Goal: Task Accomplishment & Management: Complete application form

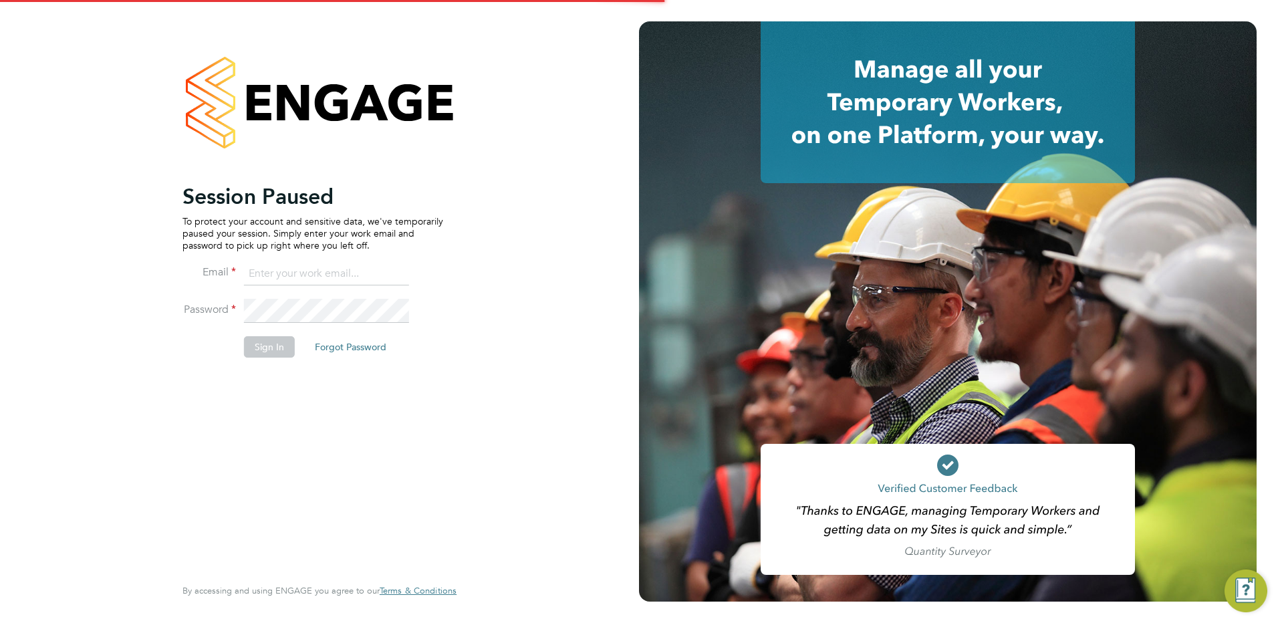
type input "[PERSON_NAME][EMAIL_ADDRESS][PERSON_NAME][DOMAIN_NAME]"
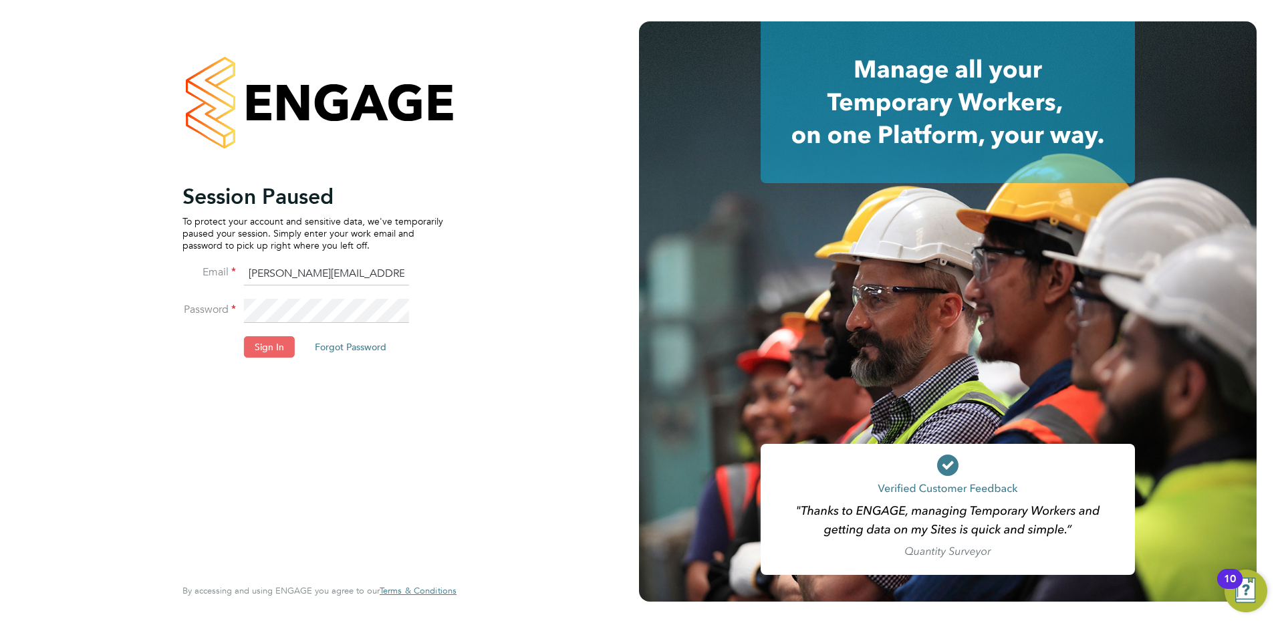
click at [267, 340] on button "Sign In" at bounding box center [269, 346] width 51 height 21
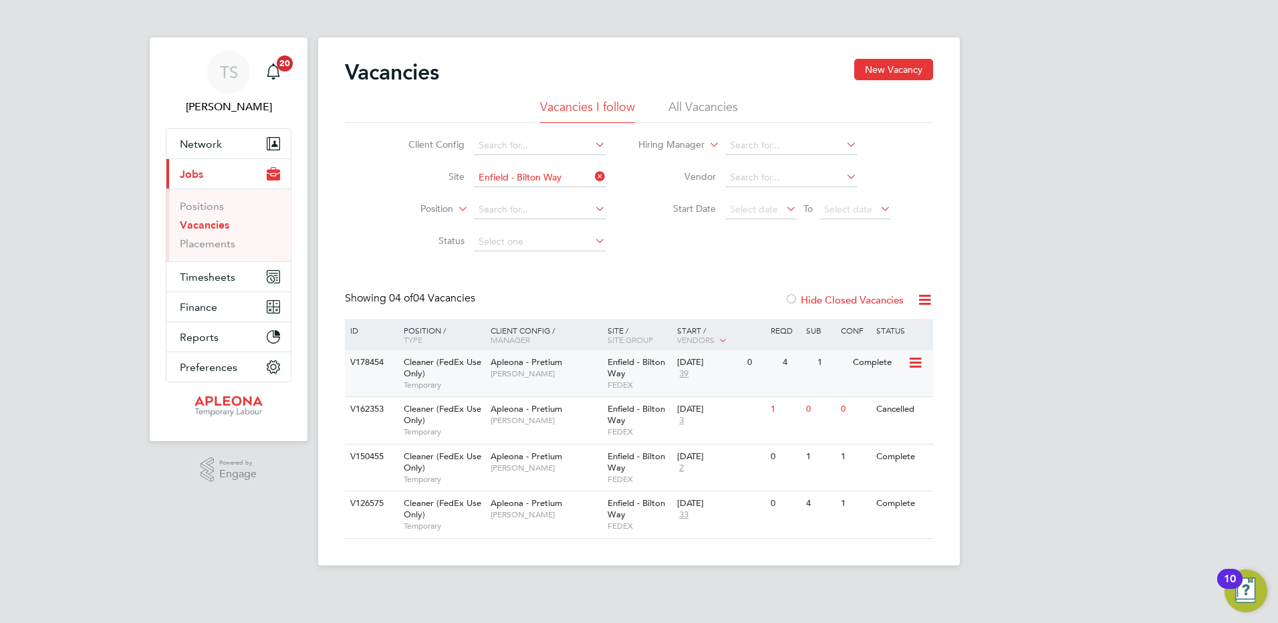
click at [620, 366] on span "Enfield - Bilton Way" at bounding box center [636, 367] width 57 height 23
click at [609, 380] on span "FEDEX" at bounding box center [640, 385] width 64 height 11
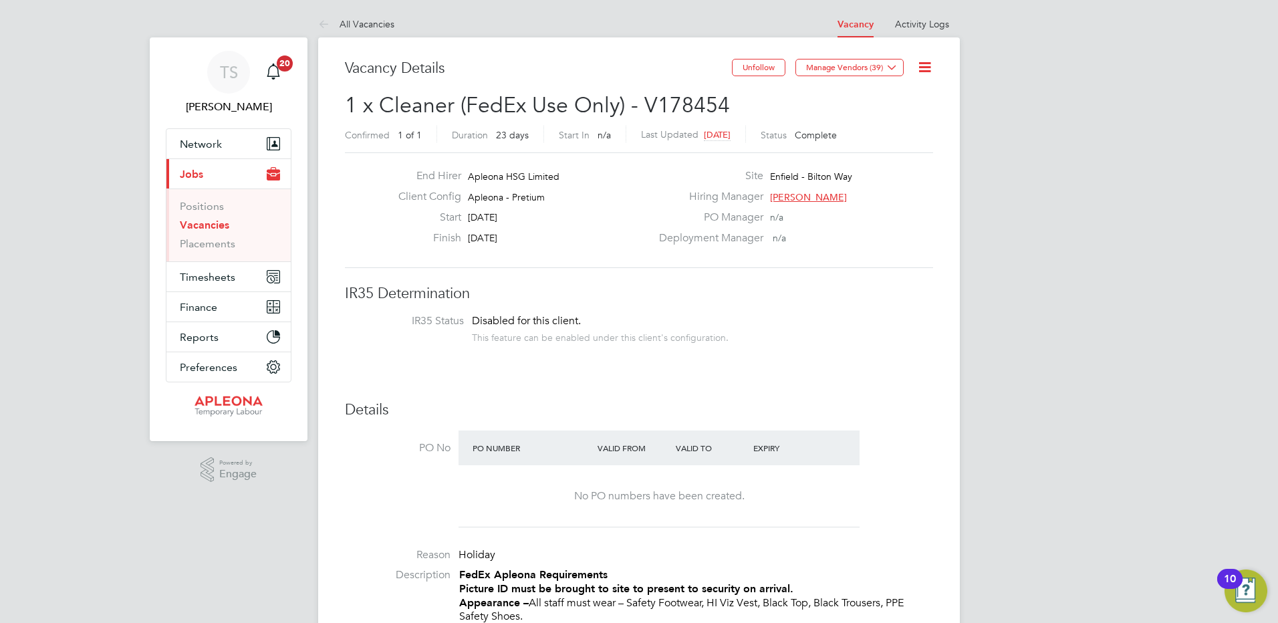
click at [195, 224] on link "Vacancies" at bounding box center [204, 225] width 49 height 13
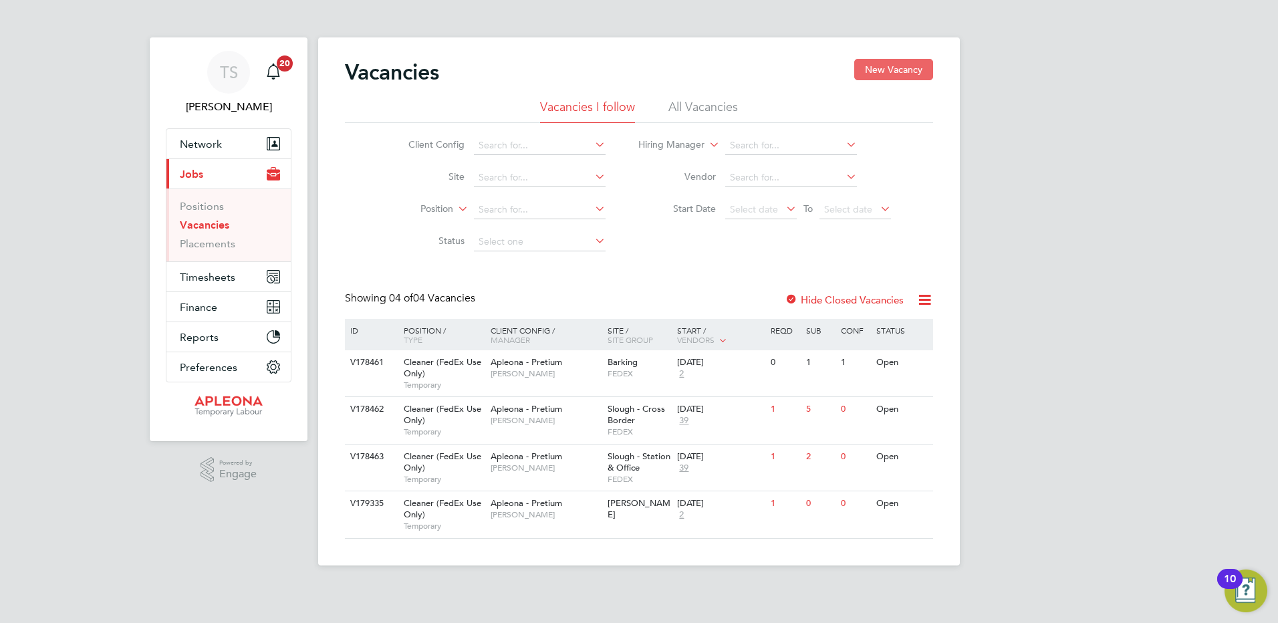
click at [887, 70] on button "New Vacancy" at bounding box center [893, 69] width 79 height 21
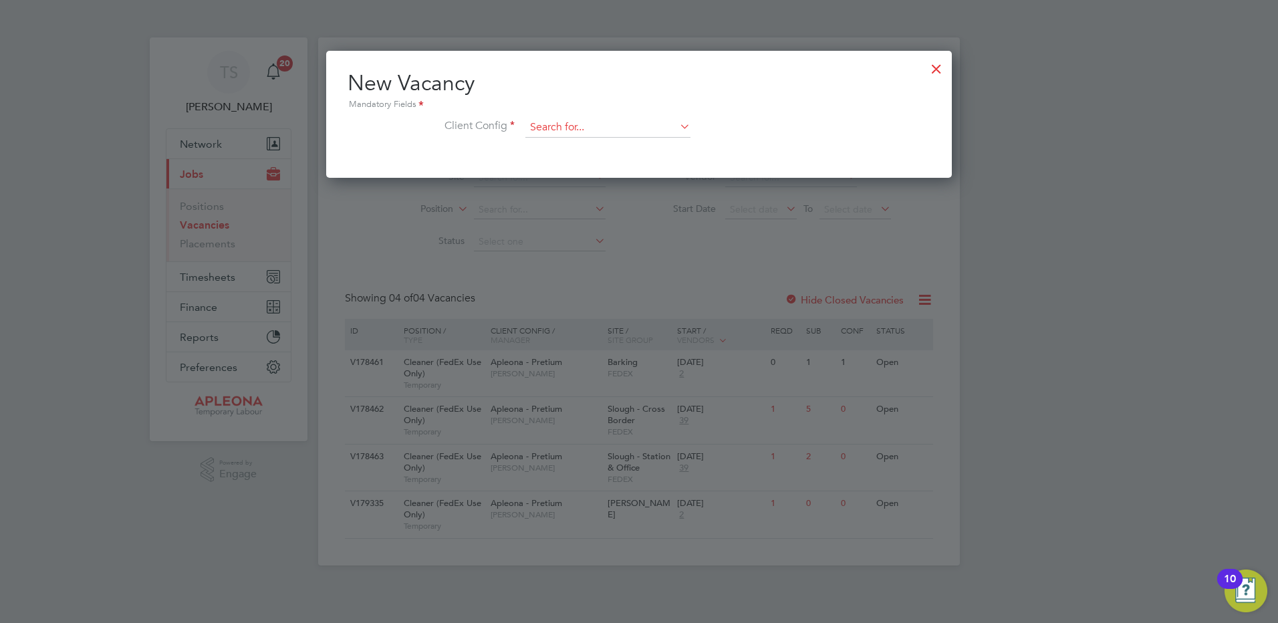
click at [550, 125] on input at bounding box center [607, 128] width 165 height 20
click at [562, 146] on li "Apleona - Pretium" at bounding box center [608, 147] width 166 height 18
type input "Apleona - Pretium"
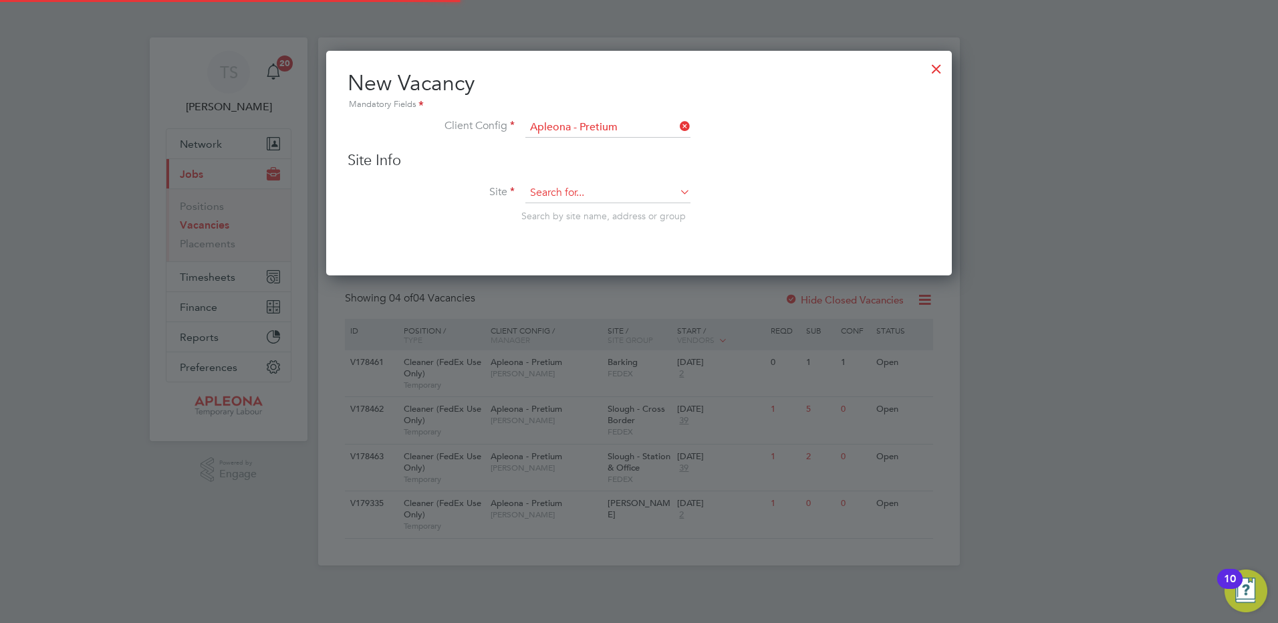
click at [541, 194] on input at bounding box center [607, 193] width 165 height 20
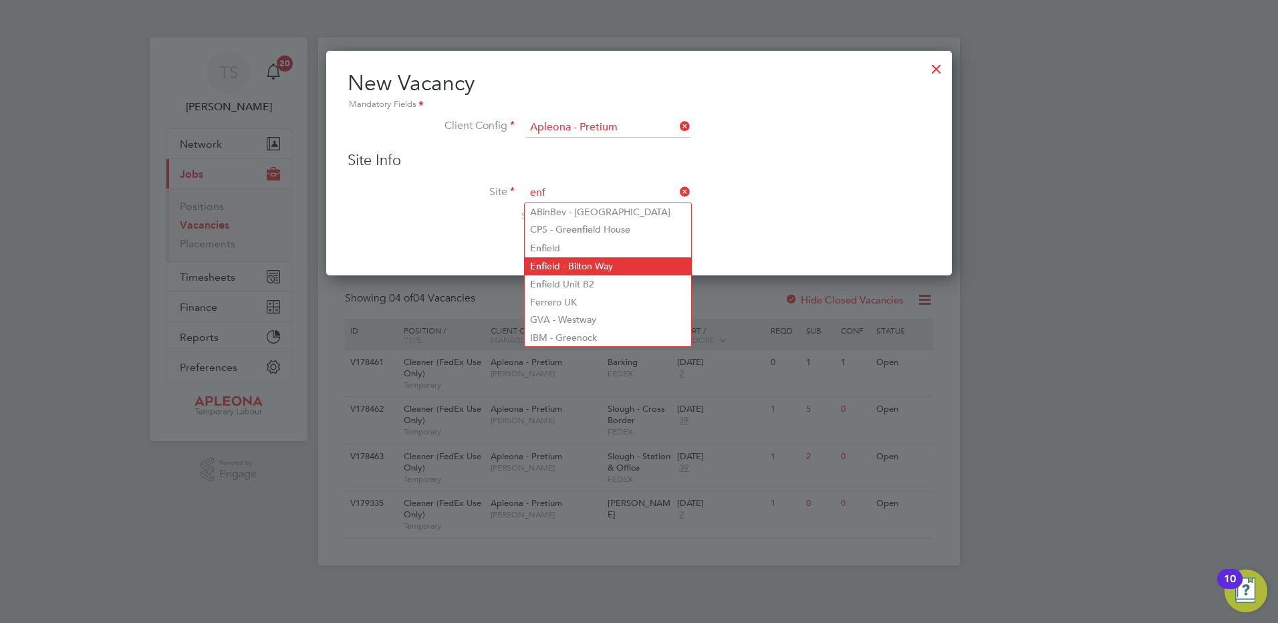
click at [564, 264] on li "Enf ield - Bilton Way" at bounding box center [608, 266] width 166 height 18
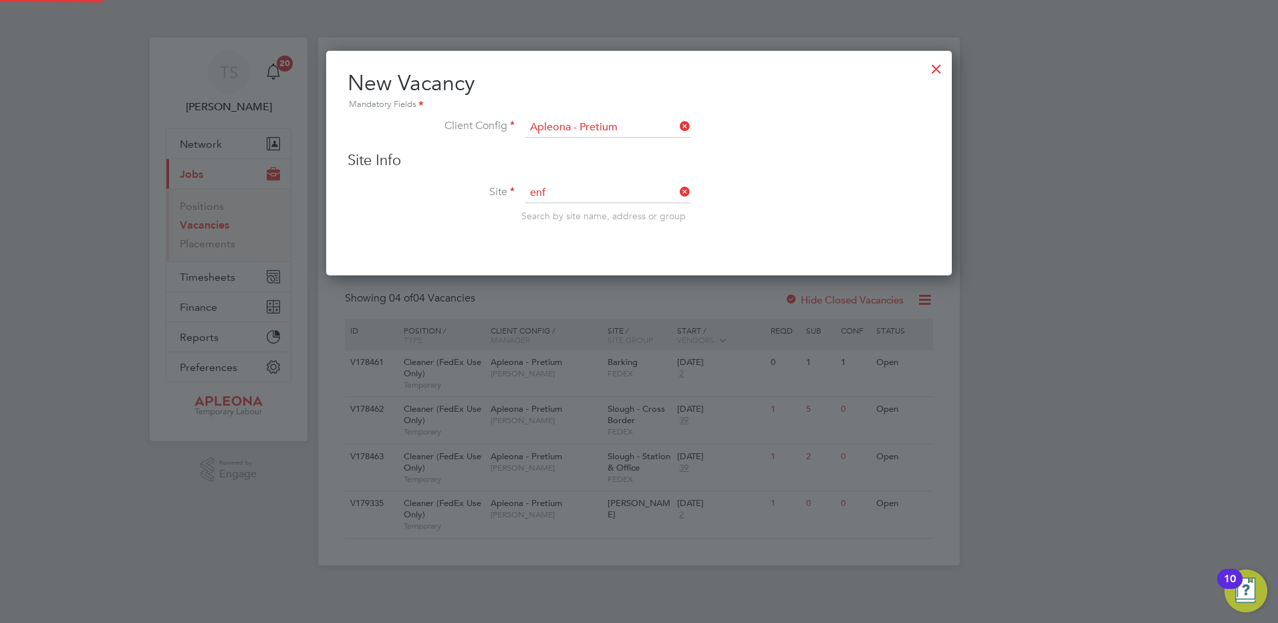
type input "Enfield - Bilton Way"
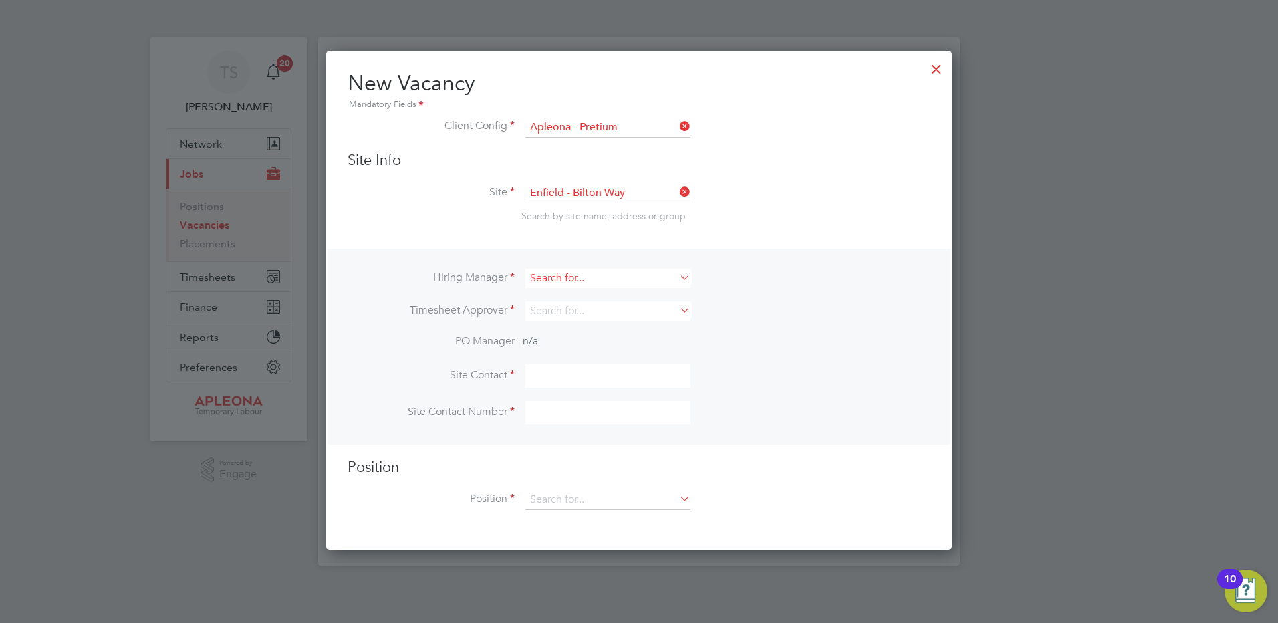
click at [545, 279] on input at bounding box center [607, 278] width 165 height 19
click at [542, 301] on b "[PERSON_NAME]" at bounding box center [569, 296] width 78 height 11
type input "[PERSON_NAME]"
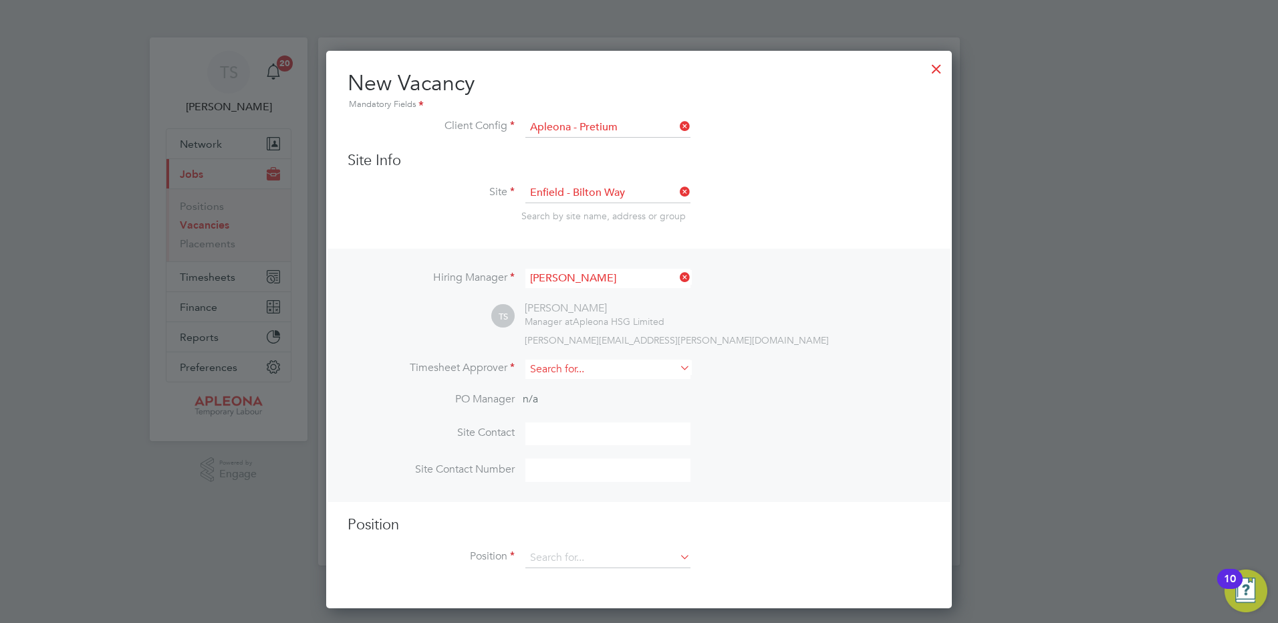
click at [543, 370] on input at bounding box center [607, 369] width 165 height 19
click at [544, 388] on b "[PERSON_NAME]" at bounding box center [569, 388] width 78 height 11
type input "[PERSON_NAME]"
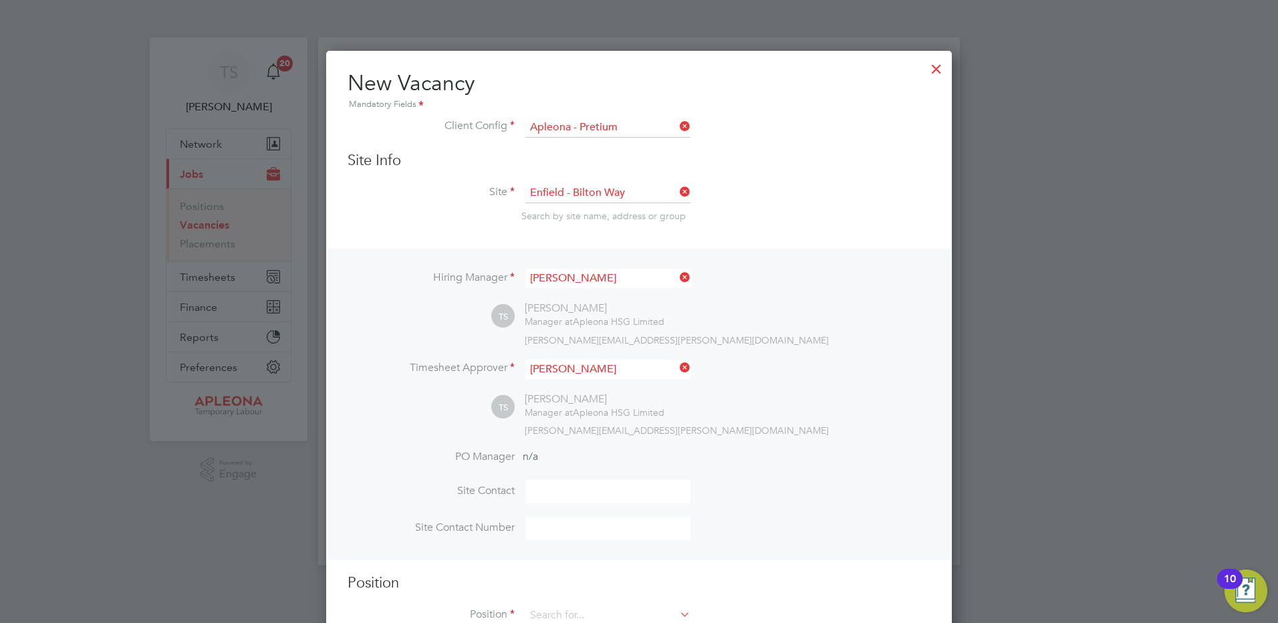
click at [548, 493] on input at bounding box center [607, 491] width 165 height 23
type input "[PERSON_NAME]"
type input "Cleaner (FedEx Use Only)"
drag, startPoint x: 593, startPoint y: 487, endPoint x: 376, endPoint y: 482, distance: 216.6
click at [378, 486] on li "Site Contact [PERSON_NAME]" at bounding box center [639, 498] width 583 height 37
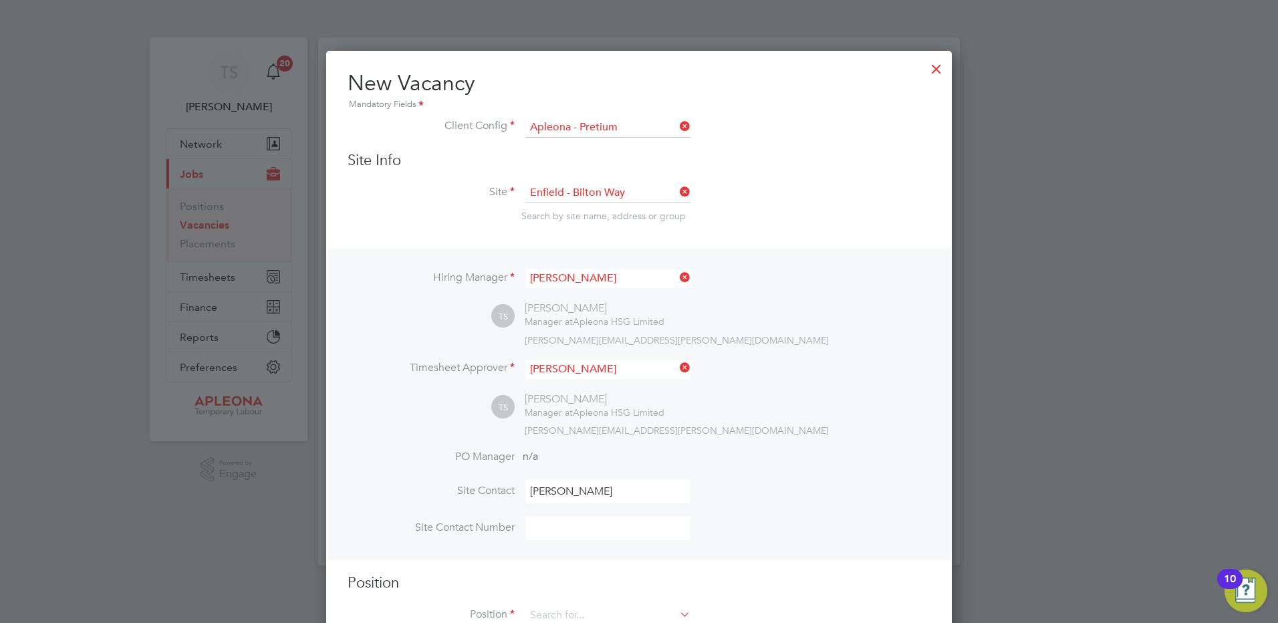
type input "[PERSON_NAME]"
click at [556, 608] on input at bounding box center [607, 616] width 165 height 20
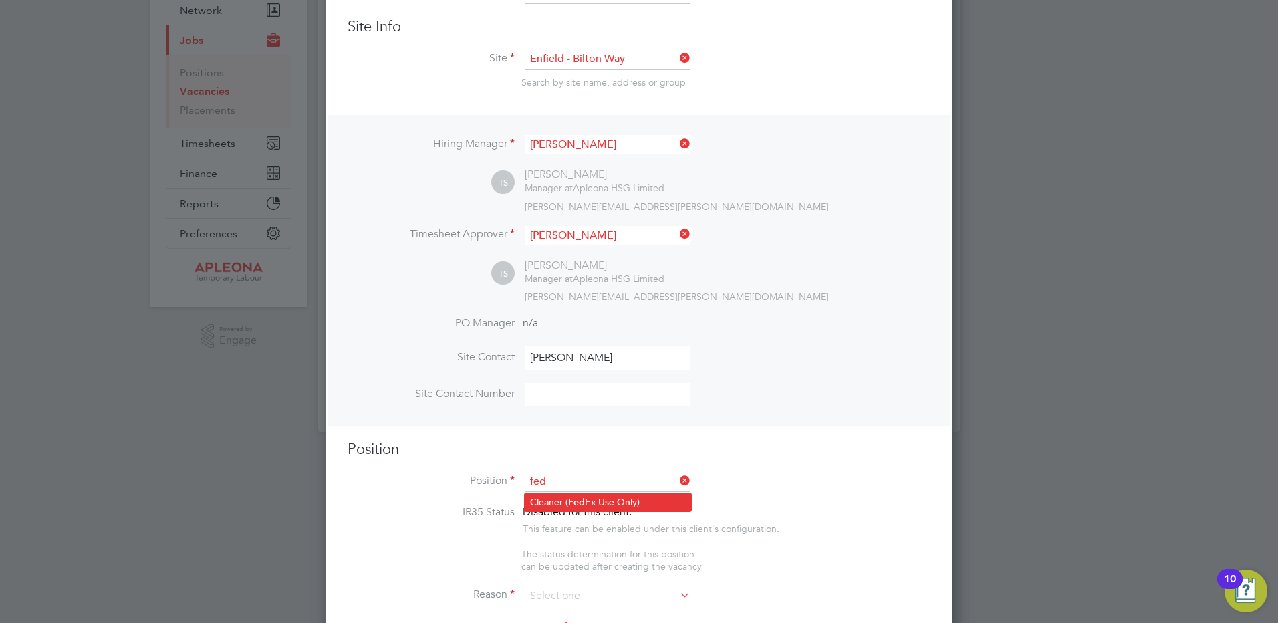
click at [555, 493] on li "Cleaner ( Fed Ex Use Only)" at bounding box center [608, 502] width 166 height 18
type input "Cleaner (FedEx Use Only)"
type textarea "**LorEm Ipsumdo Sitametconse** **Adipisc EL sedd ei tempori ut labo et dolorem …"
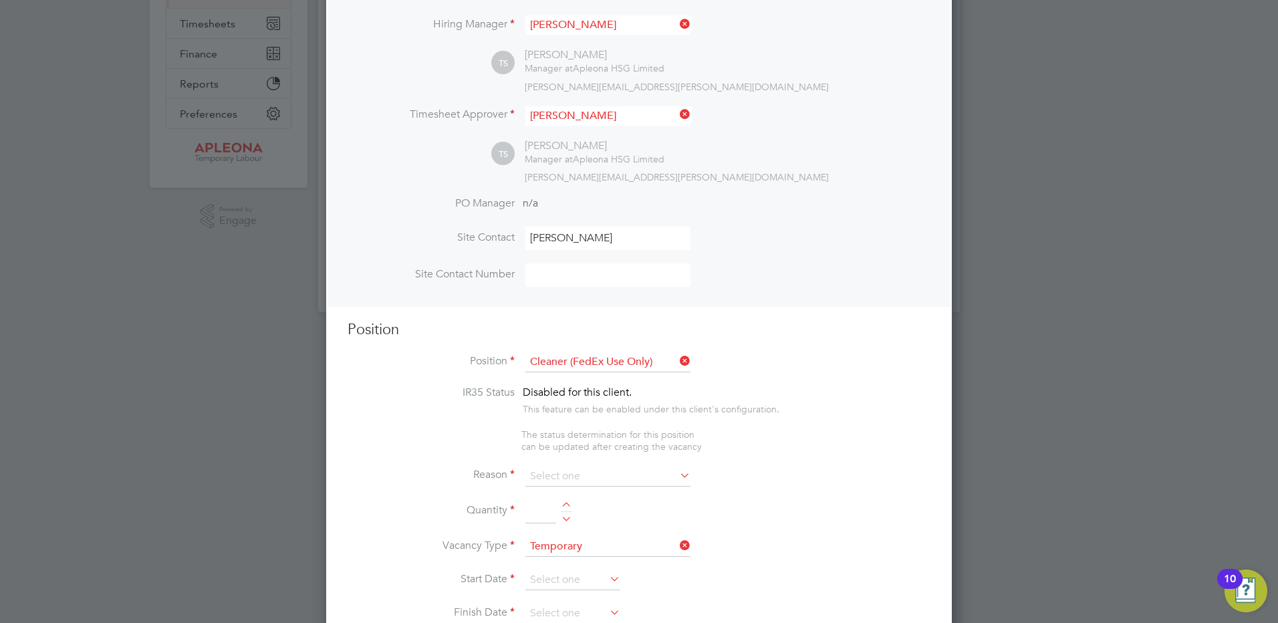
scroll to position [267, 0]
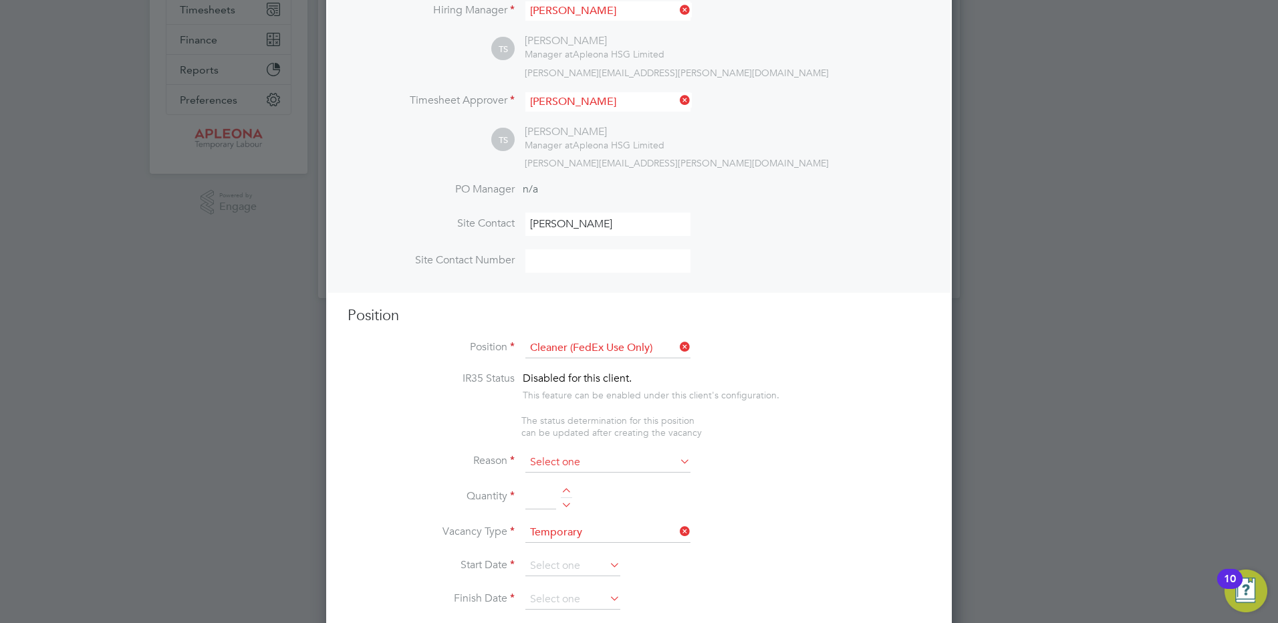
click at [539, 455] on input at bounding box center [607, 463] width 165 height 20
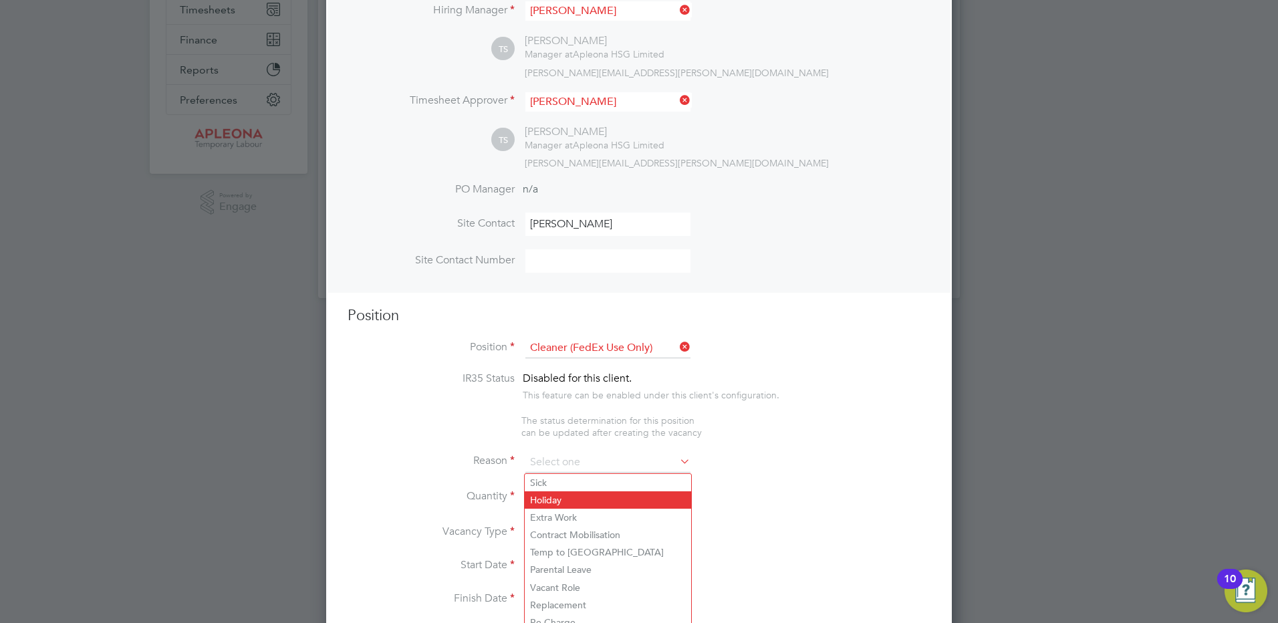
click at [546, 498] on li "Holiday" at bounding box center [608, 499] width 166 height 17
type input "Holiday"
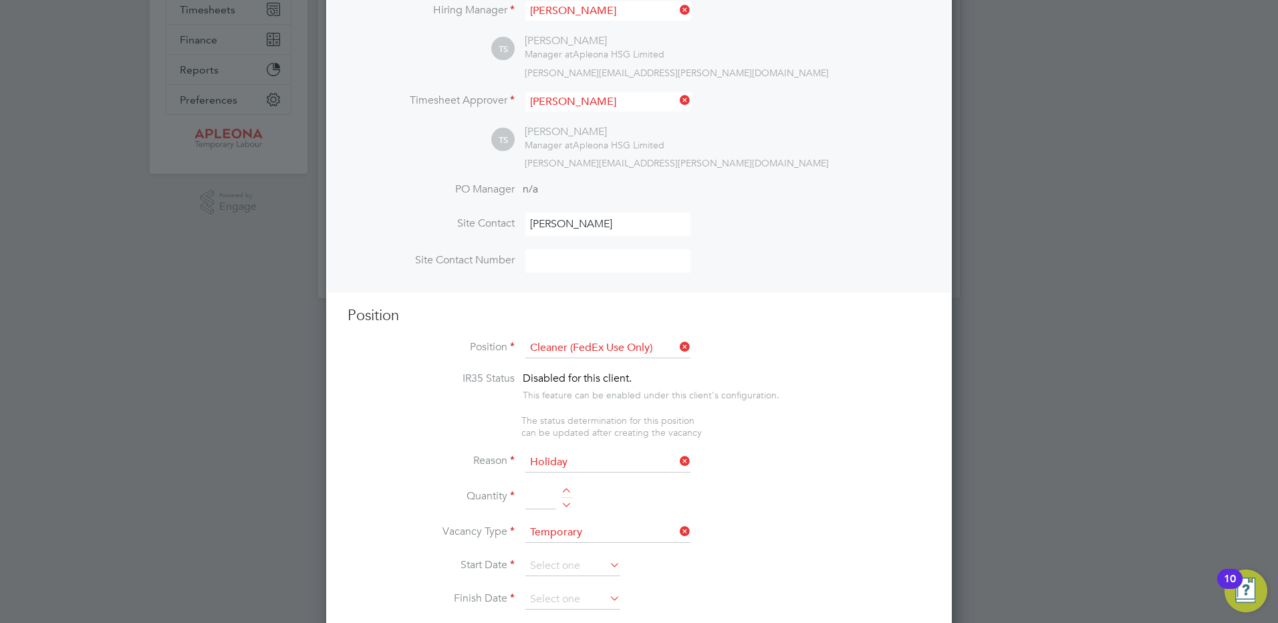
click at [566, 492] on div at bounding box center [566, 492] width 11 height 9
type input "1"
click at [544, 565] on input at bounding box center [572, 566] width 95 height 20
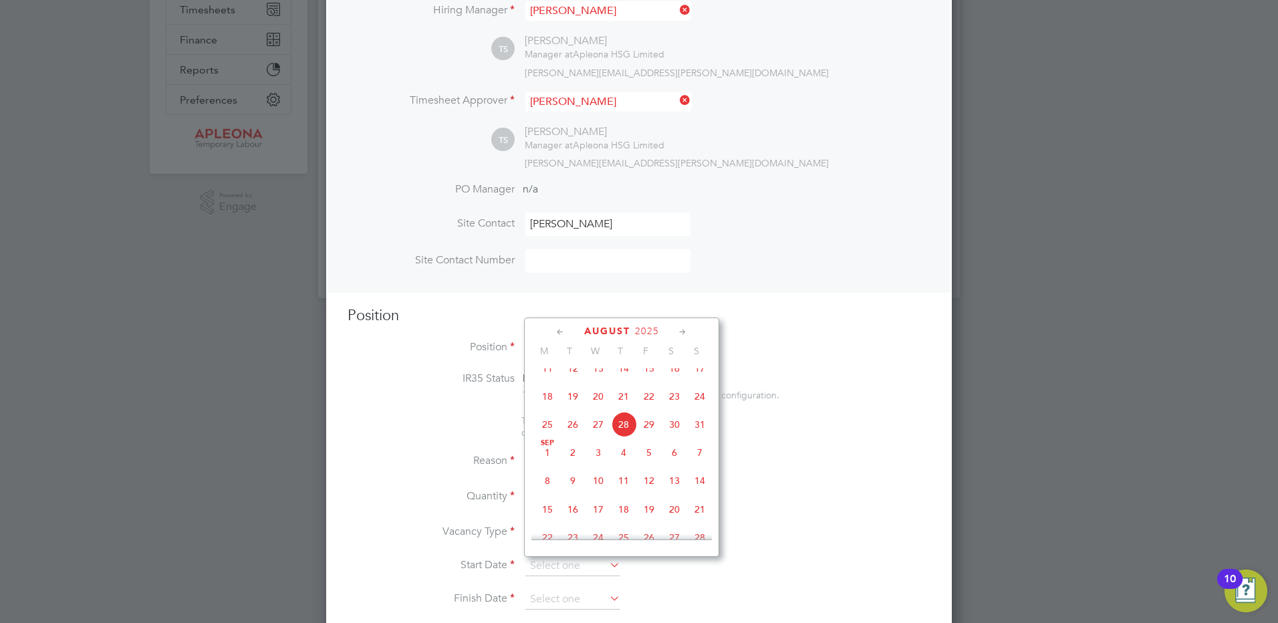
click at [625, 437] on span "28" at bounding box center [623, 424] width 25 height 25
type input "[DATE]"
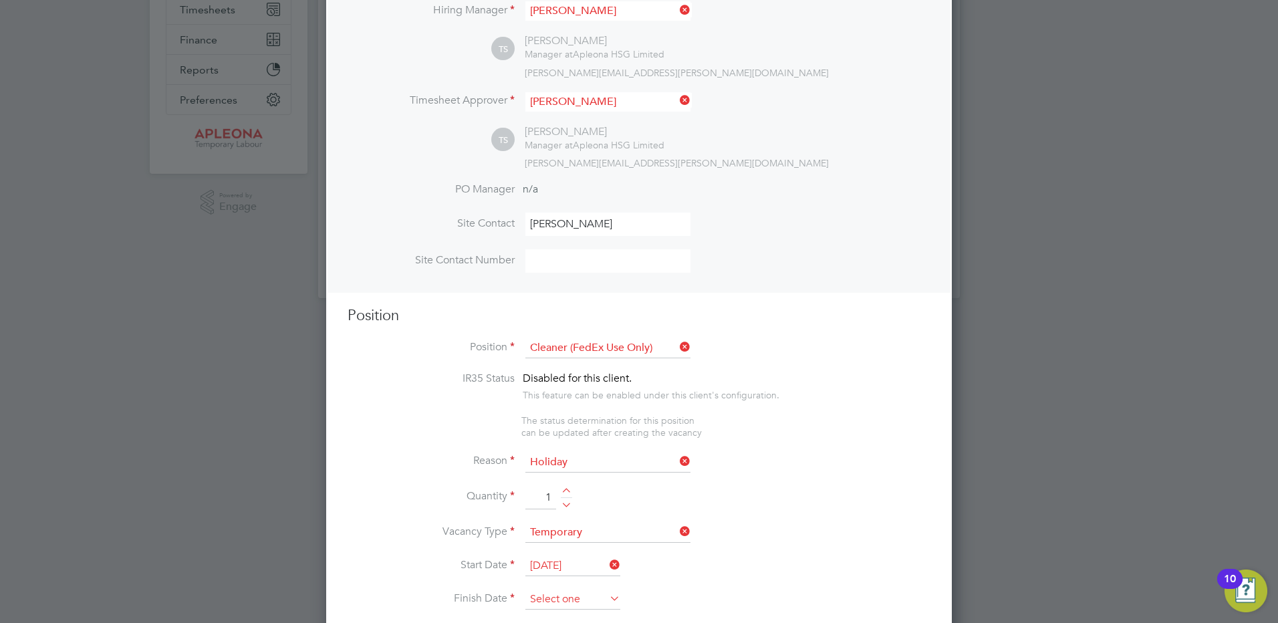
click at [536, 602] on input at bounding box center [572, 600] width 95 height 20
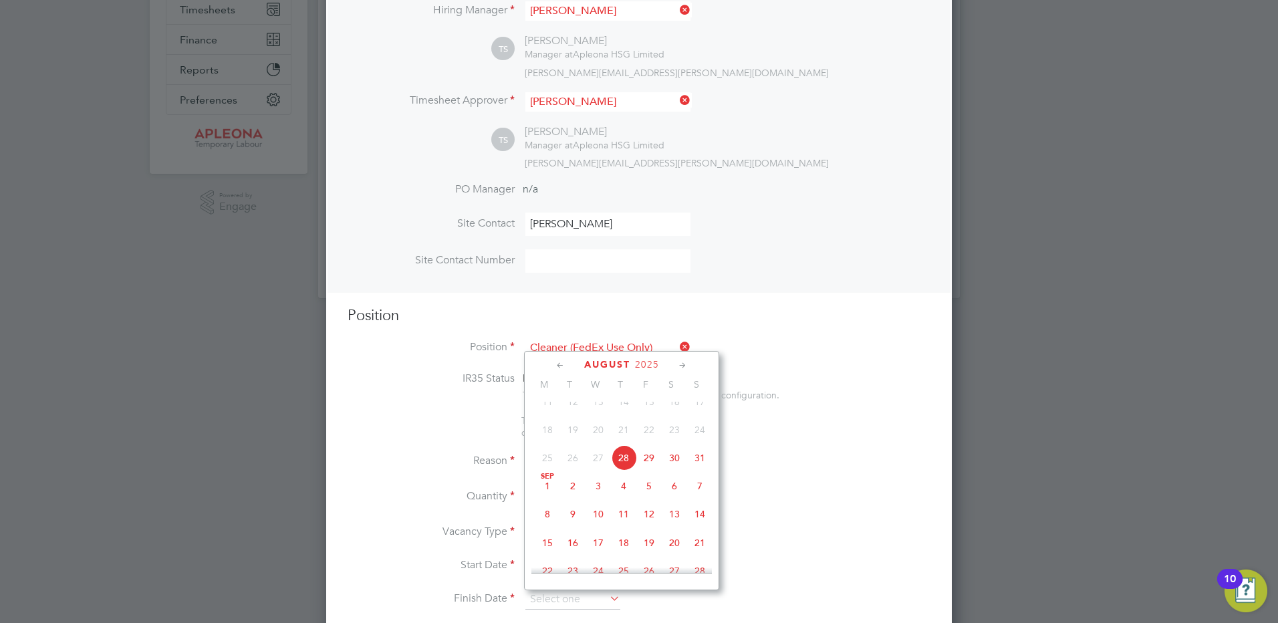
click at [650, 495] on span "5" at bounding box center [648, 485] width 25 height 25
type input "[DATE]"
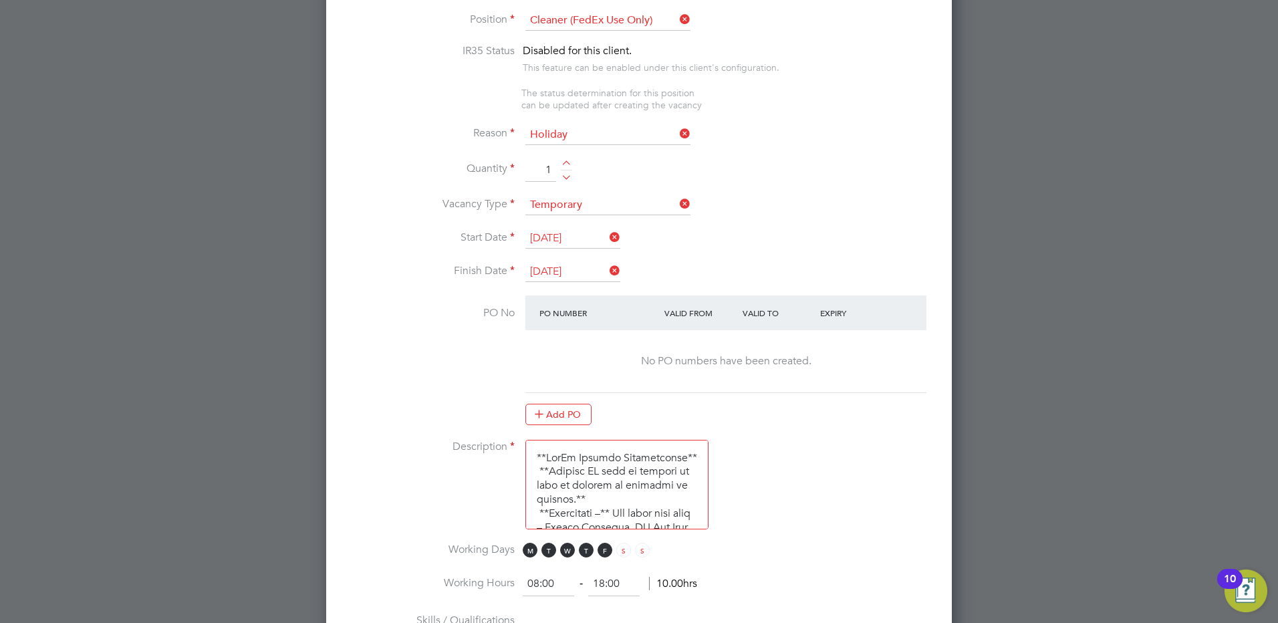
scroll to position [602, 0]
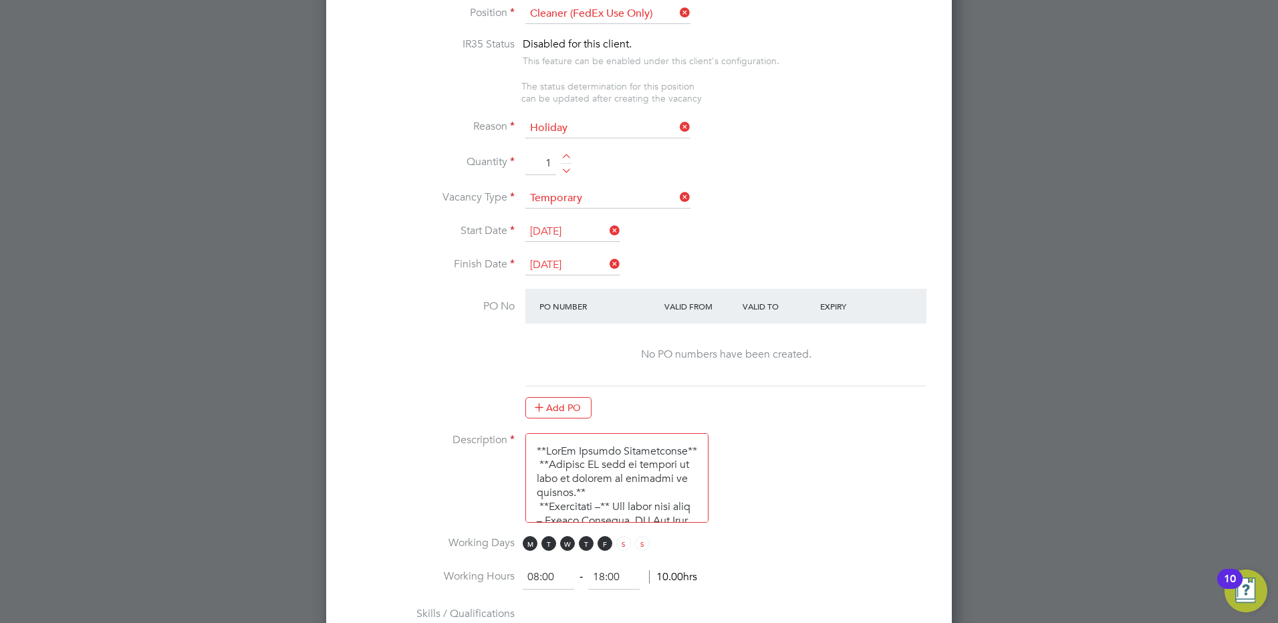
drag, startPoint x: 539, startPoint y: 575, endPoint x: 497, endPoint y: 552, distance: 47.9
click at [473, 572] on li "Working Hours 08:00 ‐ 18:00 10.00hrs" at bounding box center [639, 584] width 583 height 37
type input "06:00"
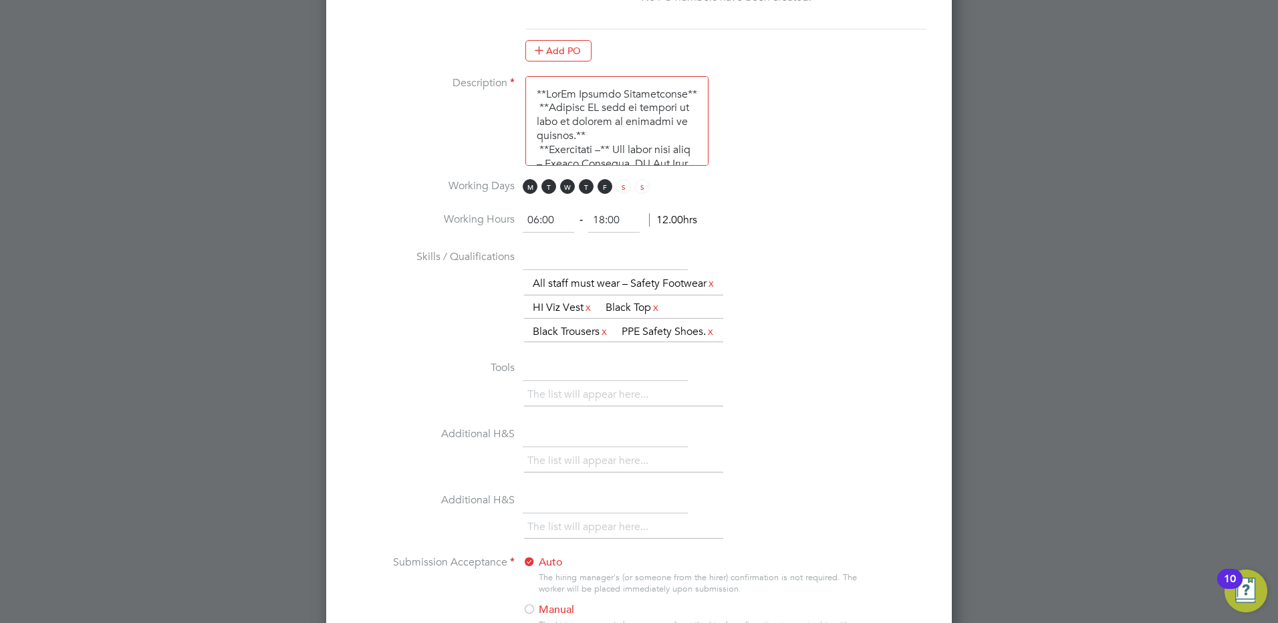
scroll to position [961, 0]
type input "11:00"
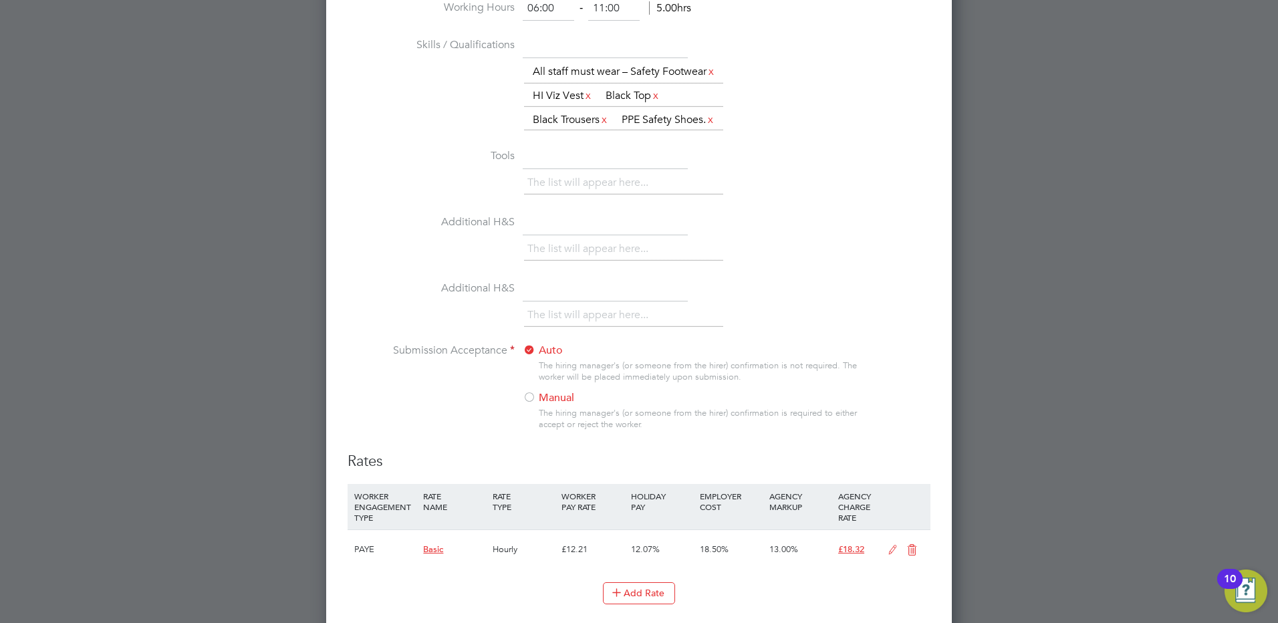
scroll to position [1228, 0]
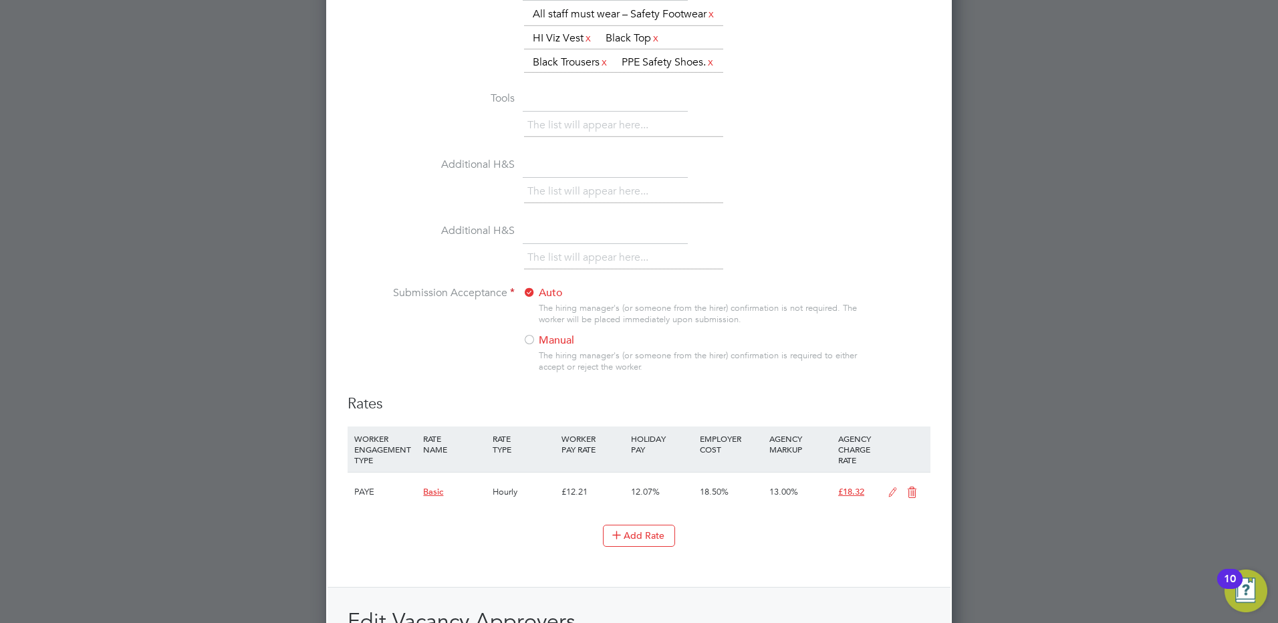
click at [533, 348] on div at bounding box center [529, 340] width 13 height 13
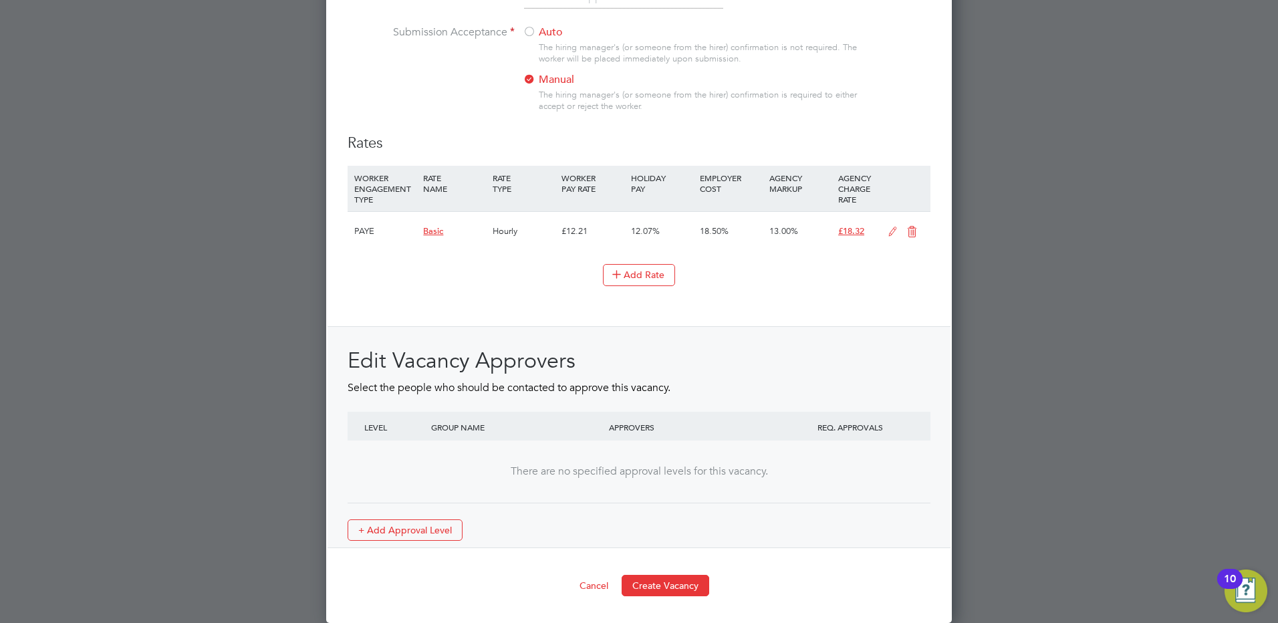
scroll to position [1527, 0]
click at [669, 584] on button "Create Vacancy" at bounding box center [666, 585] width 88 height 21
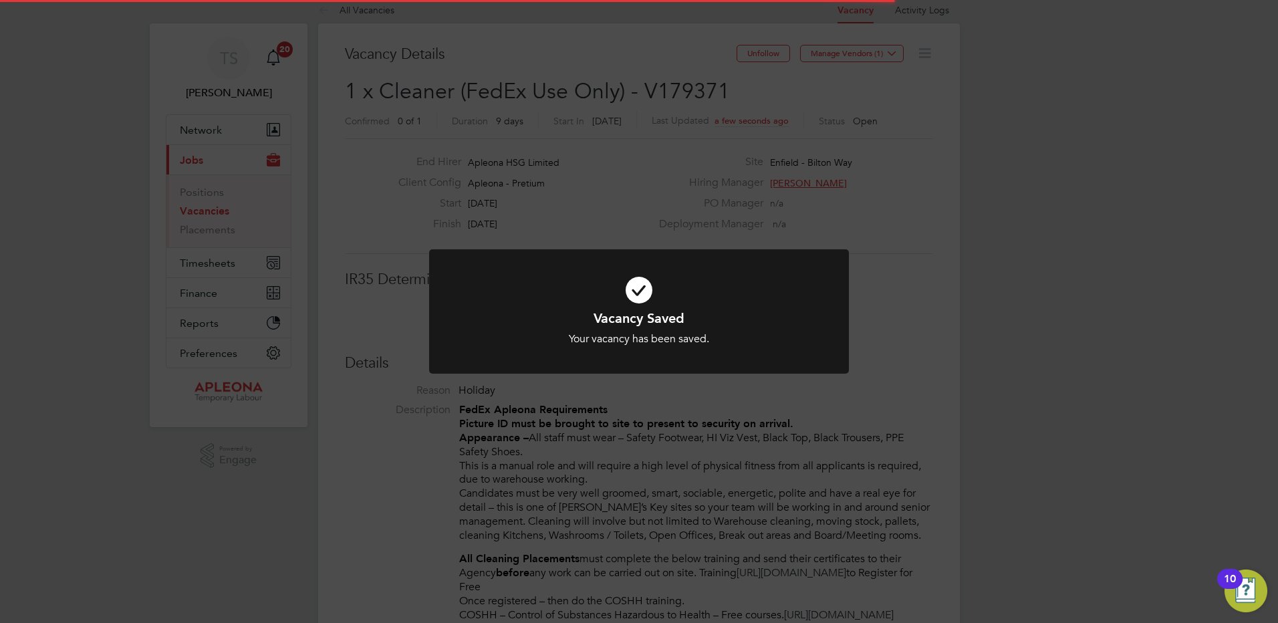
scroll to position [7, 7]
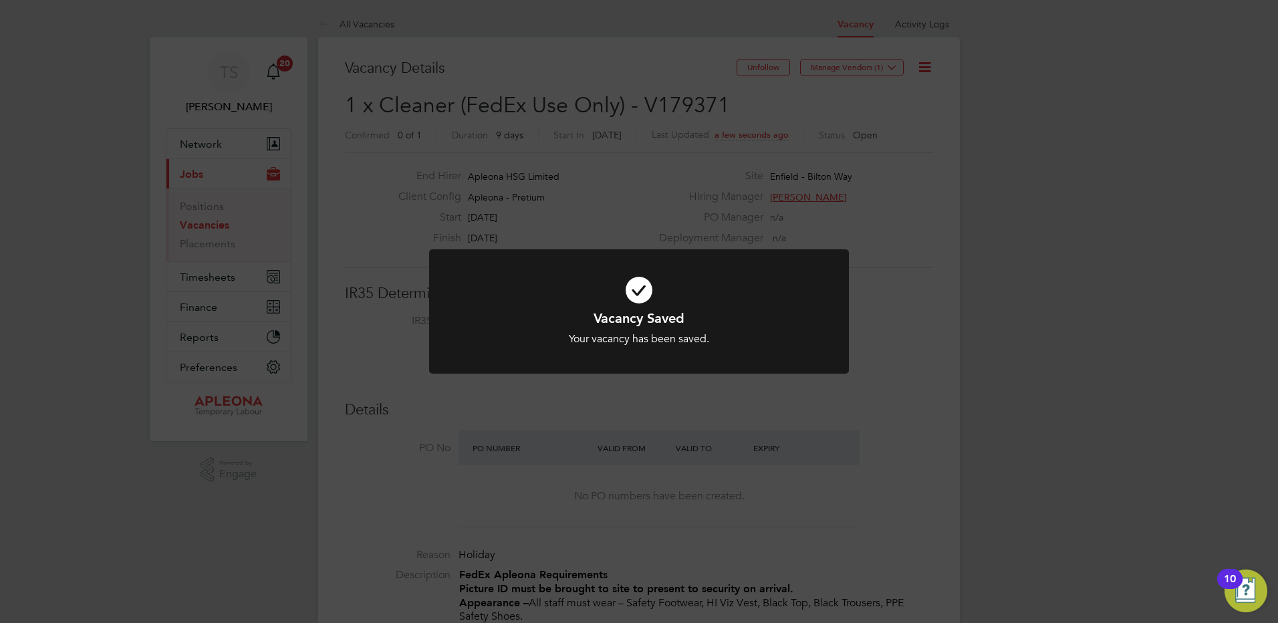
click at [932, 68] on div "Vacancy Saved Your vacancy has been saved. Cancel Okay" at bounding box center [639, 311] width 1278 height 623
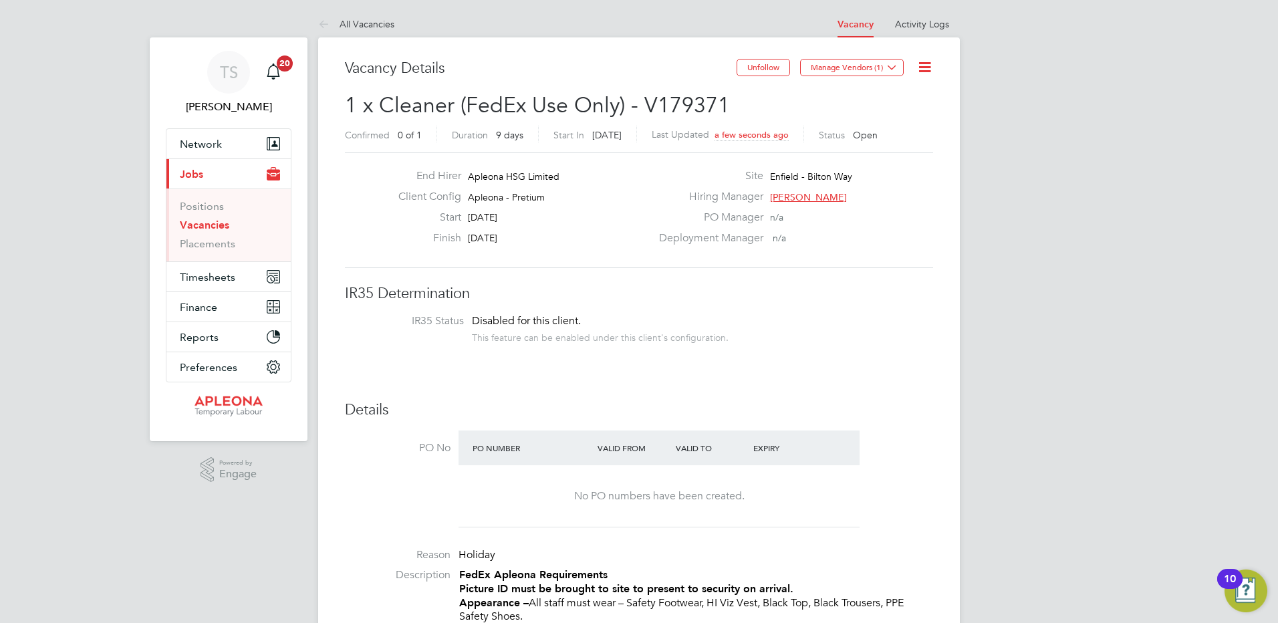
click at [930, 68] on icon at bounding box center [924, 67] width 17 height 17
click at [881, 98] on li "Edit Vacancy e" at bounding box center [893, 99] width 78 height 19
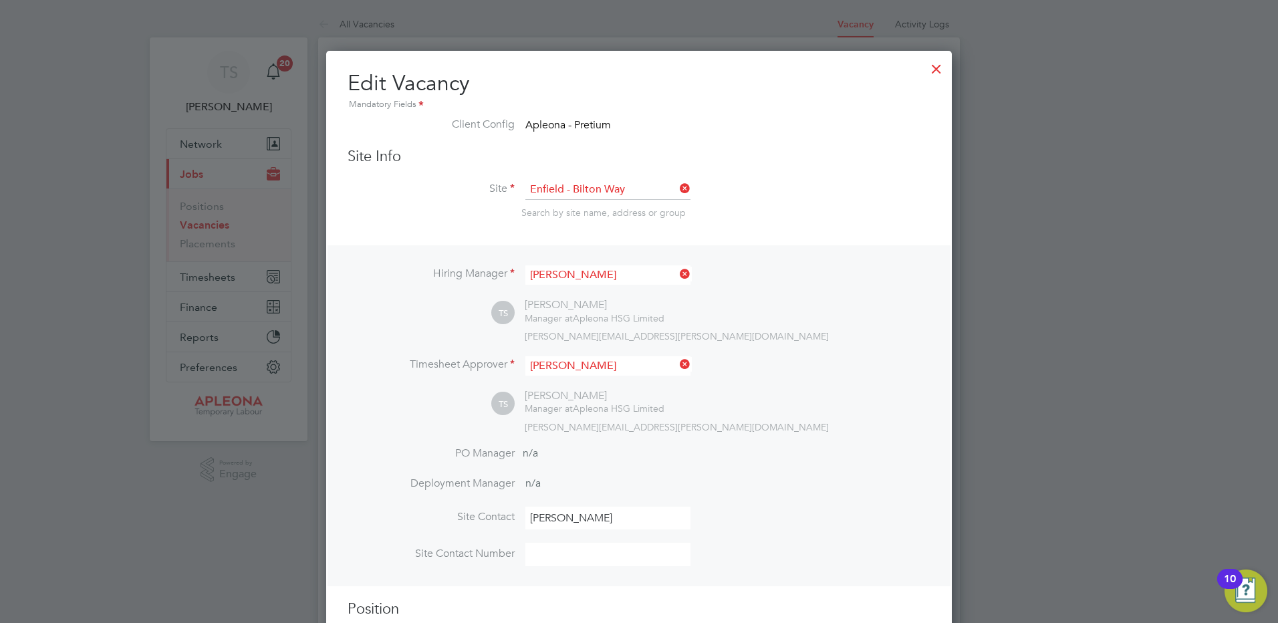
click at [936, 70] on div at bounding box center [936, 65] width 24 height 24
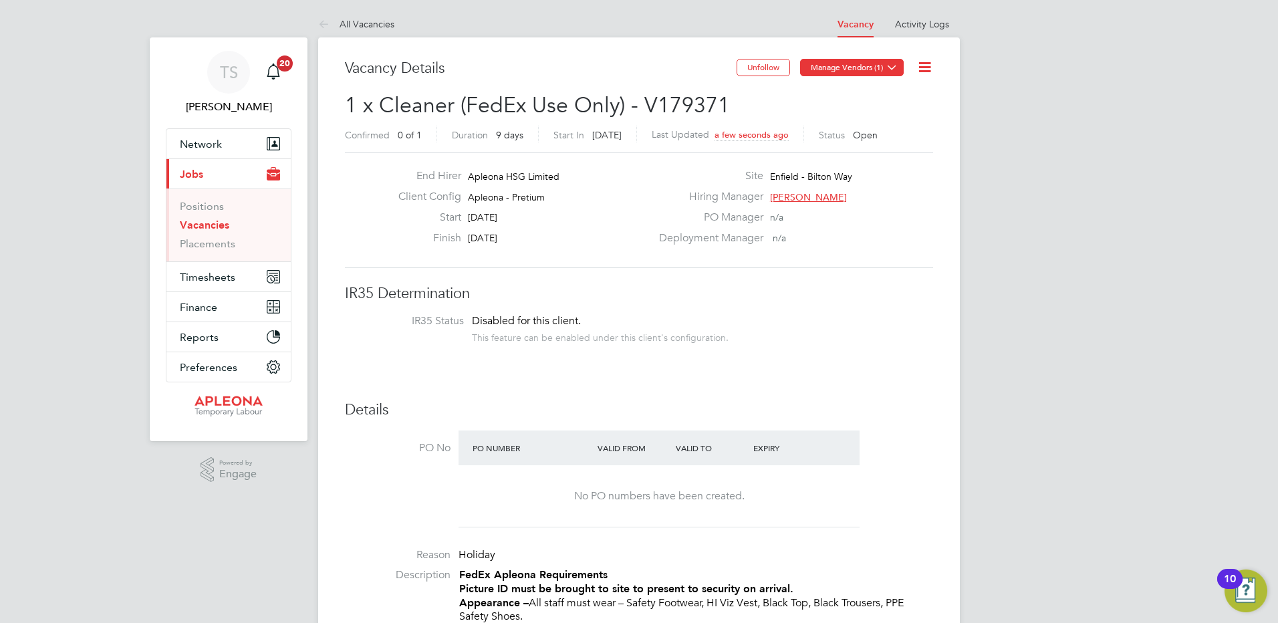
click at [890, 69] on icon at bounding box center [892, 67] width 10 height 10
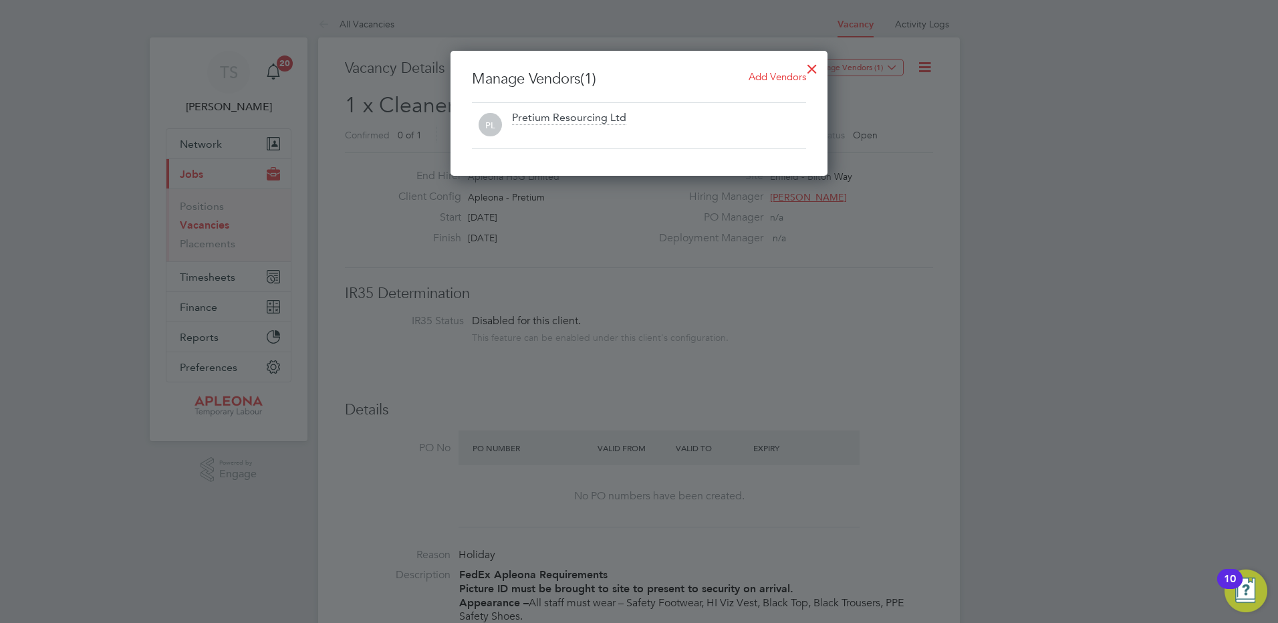
click at [766, 78] on span "Add Vendors" at bounding box center [777, 76] width 57 height 13
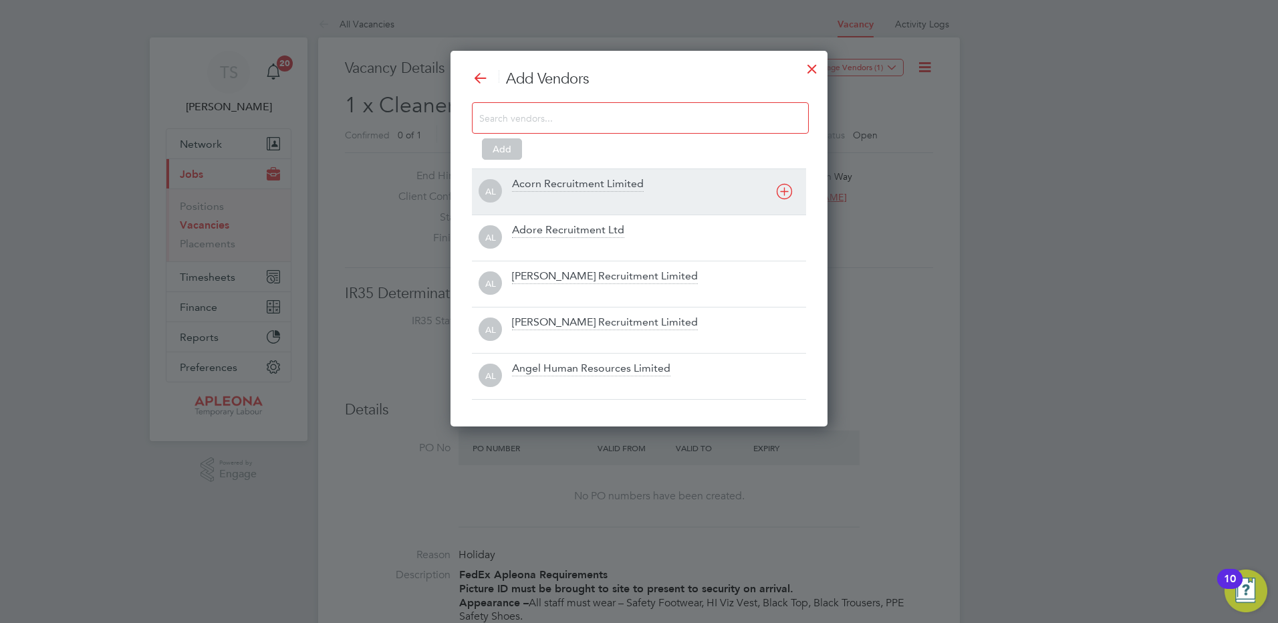
click at [523, 184] on div "Acorn Recruitment Limited" at bounding box center [578, 184] width 132 height 15
click at [523, 184] on div "Add Vendors Add AL Acorn Recruitment Limited AL Adore Recruitment Ltd AL [PERSO…" at bounding box center [639, 235] width 334 height 330
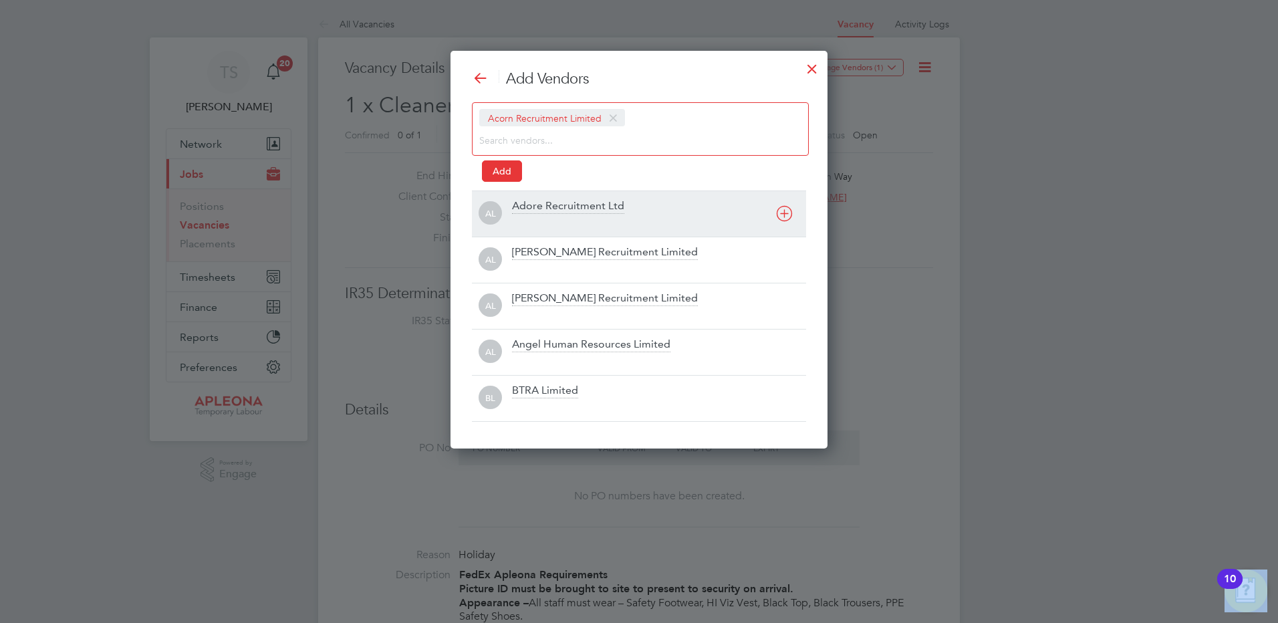
click at [520, 203] on div "Adore Recruitment Ltd" at bounding box center [568, 206] width 112 height 15
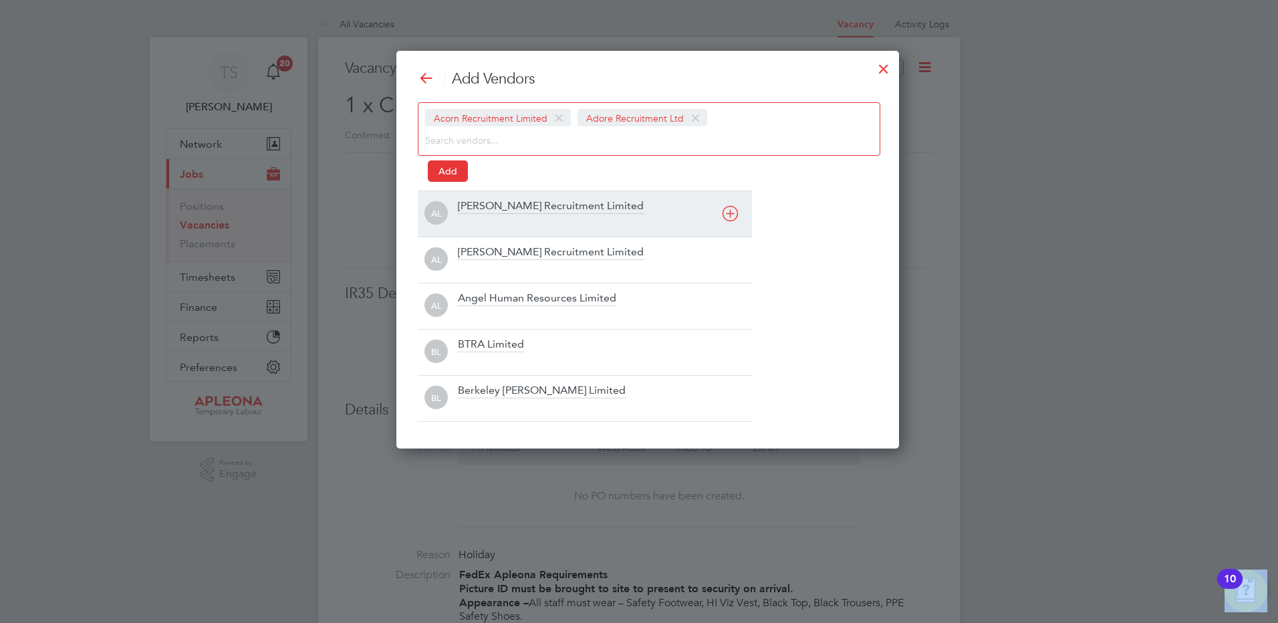
click at [526, 209] on div "[PERSON_NAME] Recruitment Limited" at bounding box center [551, 206] width 186 height 15
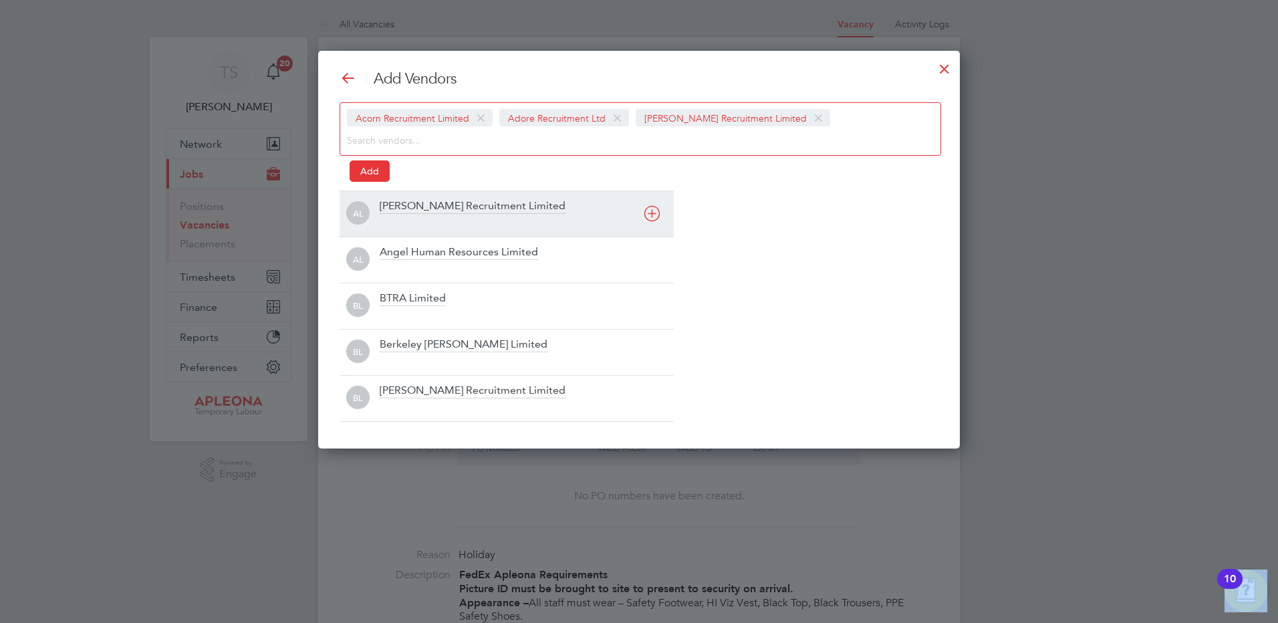
click at [425, 209] on div "[PERSON_NAME] Recruitment Limited" at bounding box center [473, 206] width 186 height 15
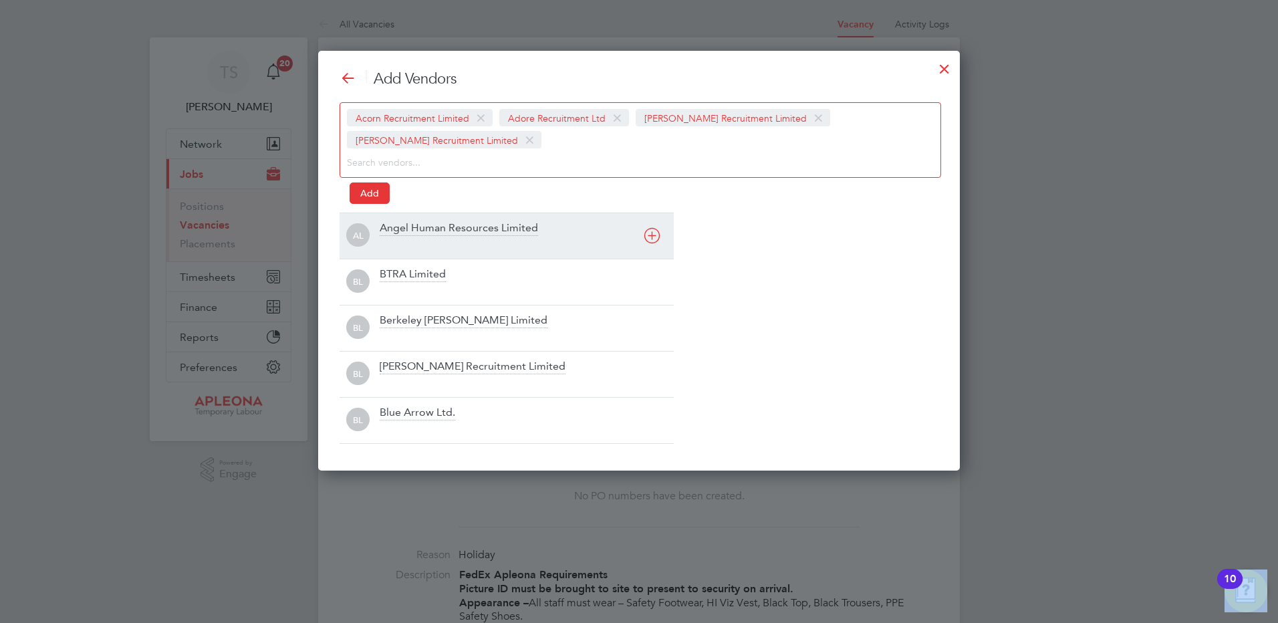
click at [400, 229] on div "Angel Human Resources Limited" at bounding box center [459, 228] width 158 height 15
click at [400, 229] on div "BTRA Limited" at bounding box center [413, 228] width 66 height 15
click at [388, 230] on div "Berkeley [PERSON_NAME] Limited" at bounding box center [464, 228] width 168 height 15
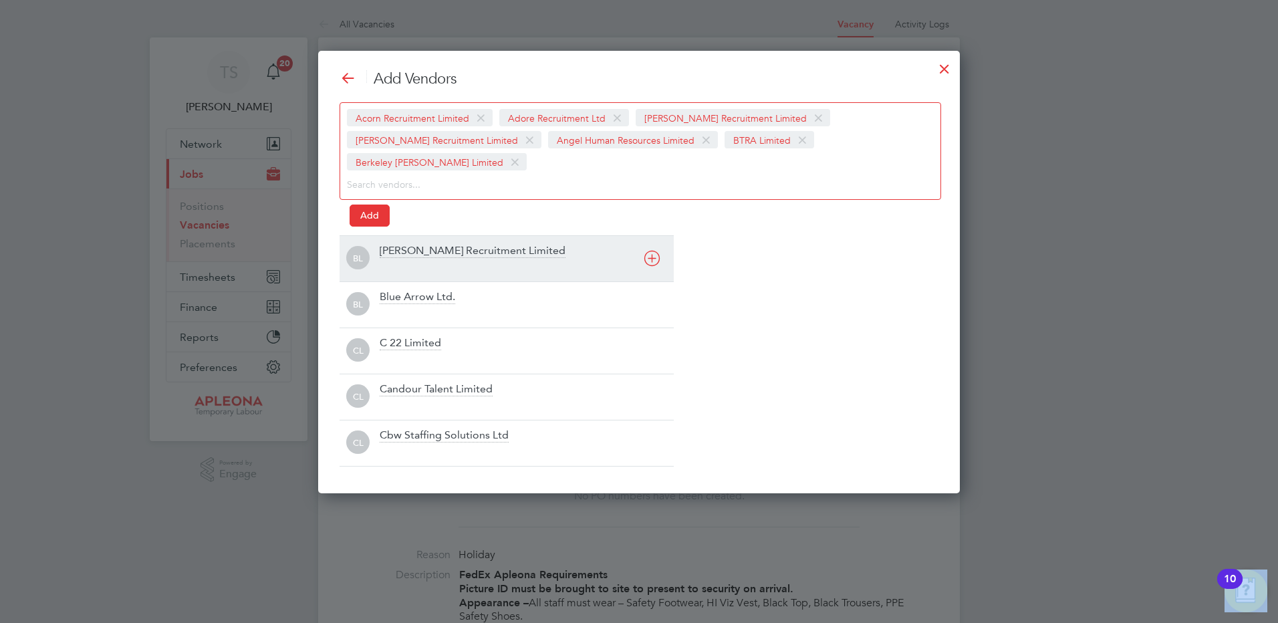
click at [388, 244] on div "[PERSON_NAME] Recruitment Limited" at bounding box center [473, 251] width 186 height 15
click at [396, 249] on div "Blue Arrow Ltd." at bounding box center [418, 251] width 76 height 15
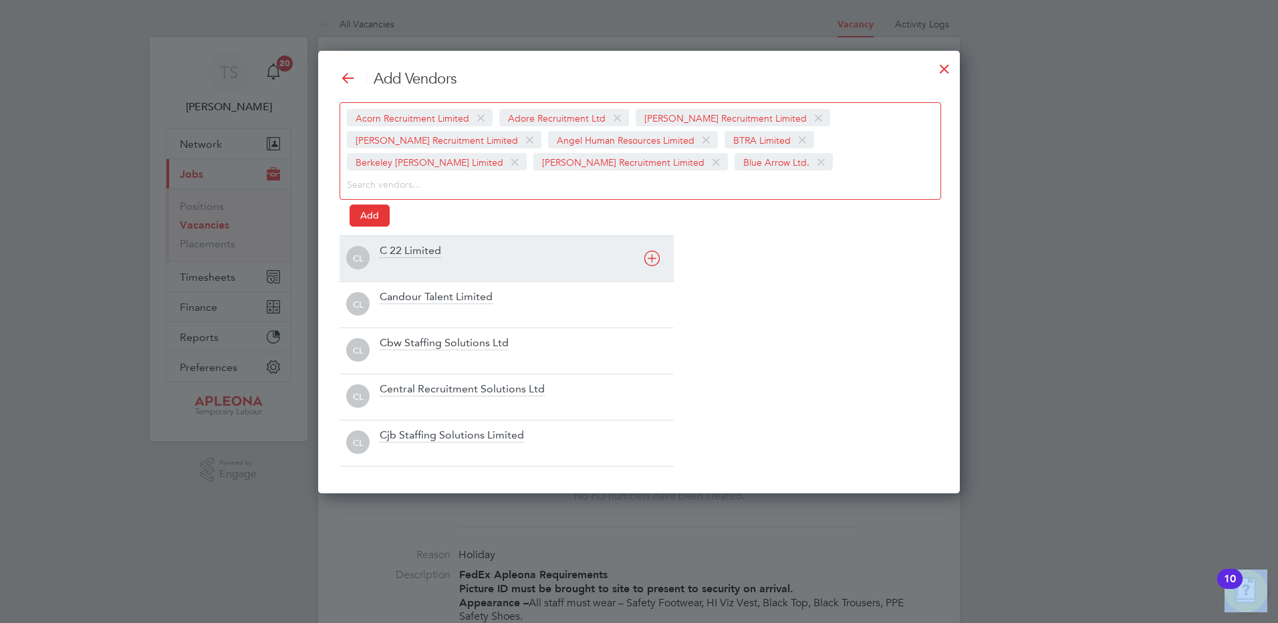
click at [398, 253] on div "C 22 Limited" at bounding box center [410, 251] width 61 height 15
click at [398, 253] on div "Candour Talent Limited" at bounding box center [436, 251] width 113 height 15
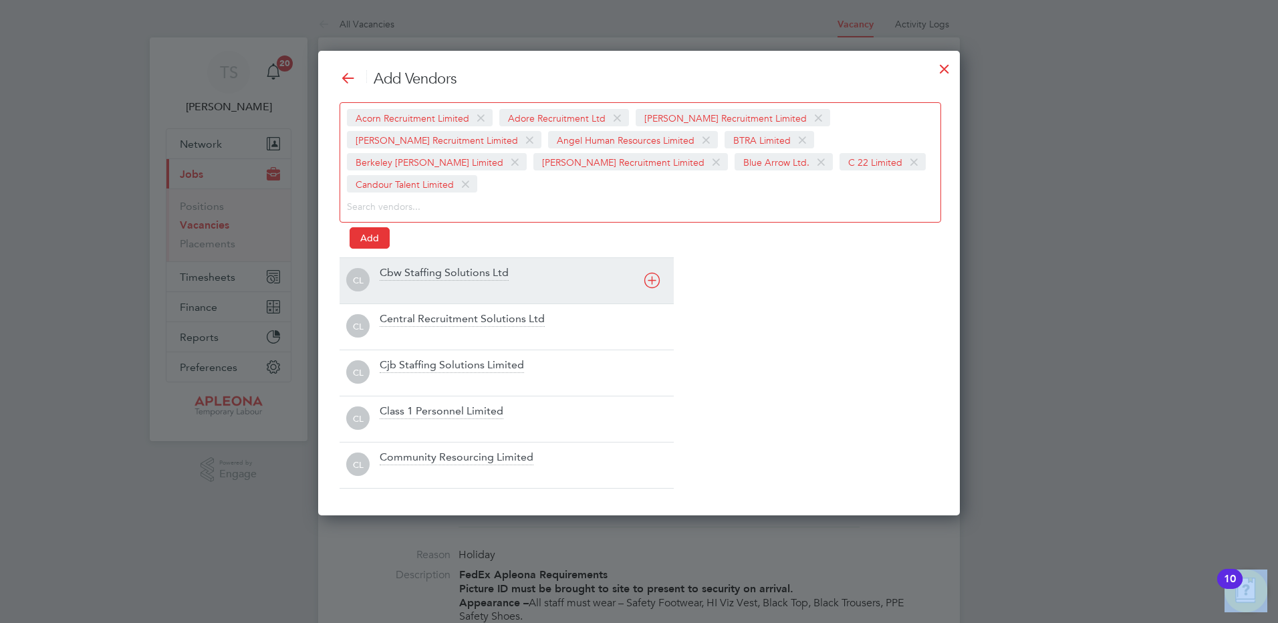
click at [414, 266] on div "Cbw Staffing Solutions Ltd" at bounding box center [444, 273] width 129 height 15
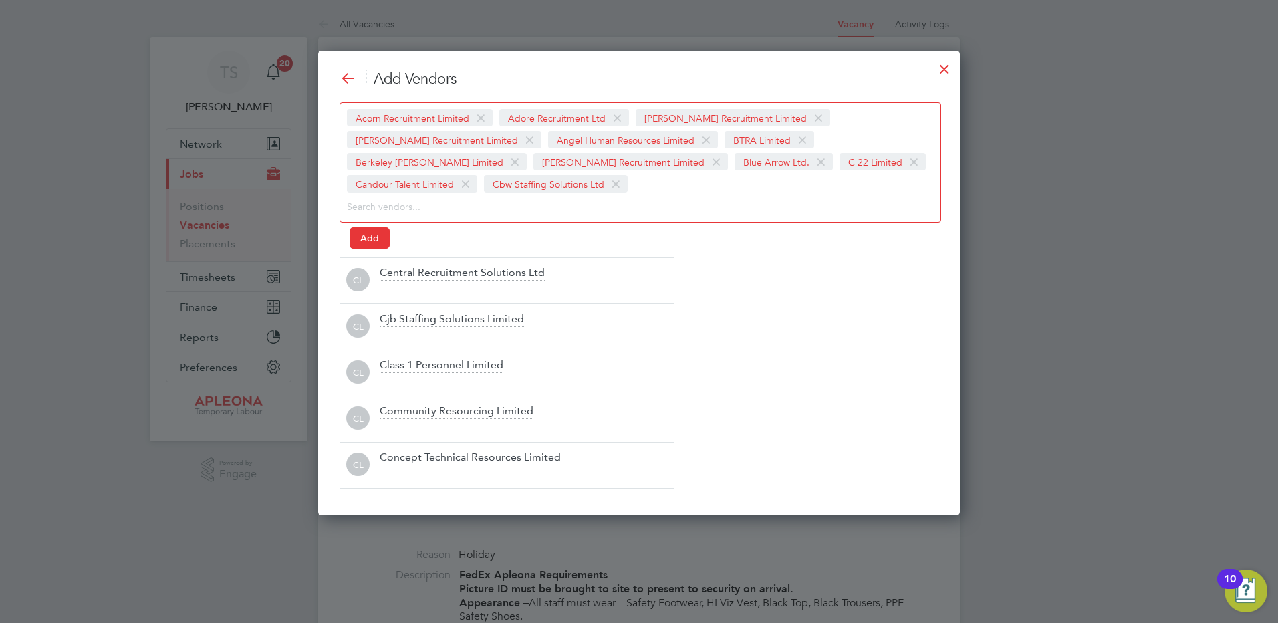
click at [410, 253] on div "Add Vendors Acorn Recruitment Limited Adore Recruitment Ltd [PERSON_NAME] Recru…" at bounding box center [639, 279] width 599 height 419
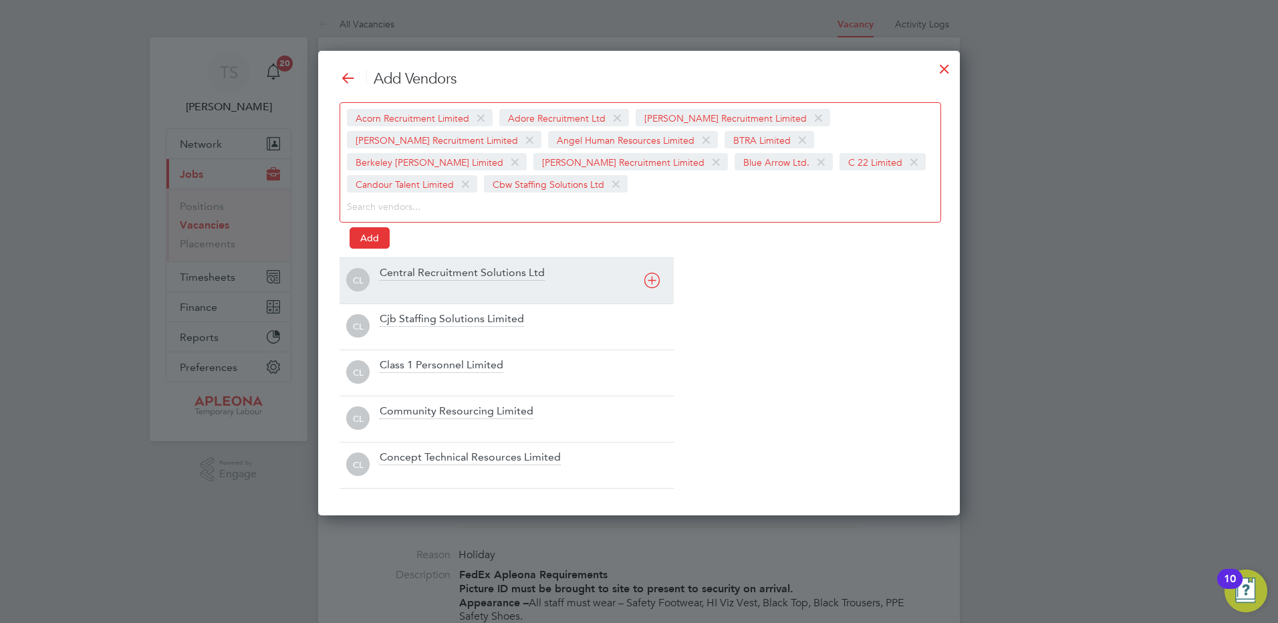
click at [400, 278] on div "Central Recruitment Solutions Ltd" at bounding box center [462, 273] width 165 height 15
click at [399, 278] on div "Cjb Staffing Solutions Limited" at bounding box center [452, 273] width 144 height 15
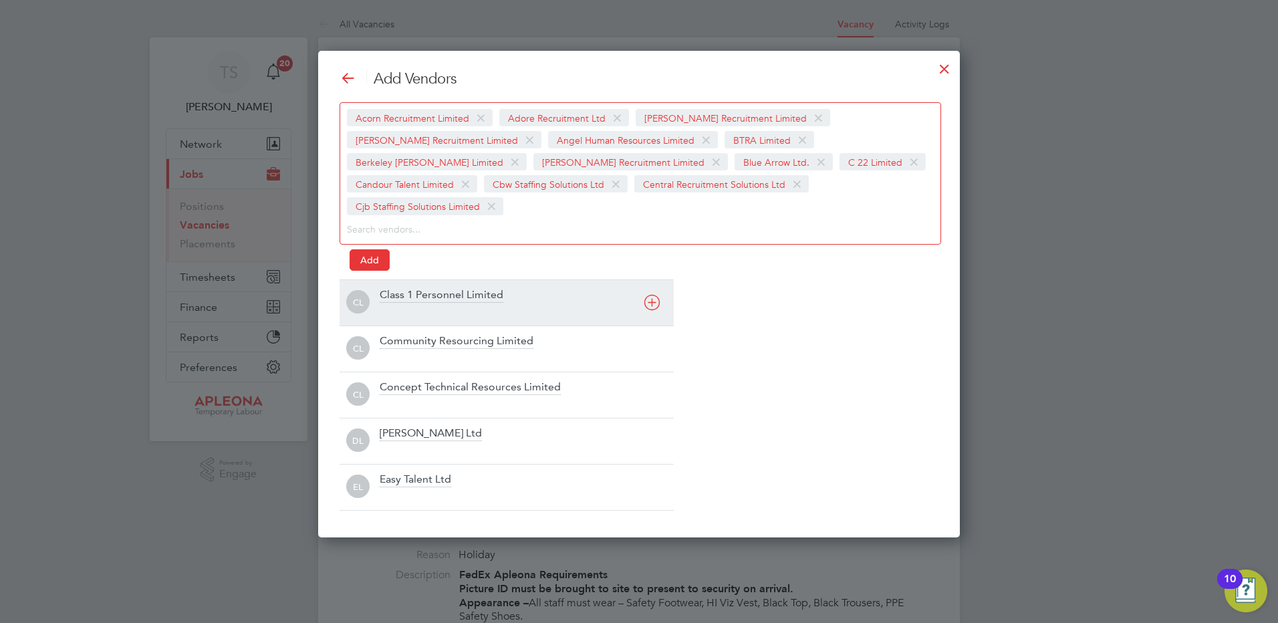
click at [399, 288] on div "Class 1 Personnel Limited" at bounding box center [442, 295] width 124 height 15
click at [399, 278] on div "Add Vendors Acorn Recruitment Limited Adore Recruitment Ltd [PERSON_NAME] Recru…" at bounding box center [639, 290] width 599 height 441
click at [394, 301] on div "Community Resourcing Limited" at bounding box center [457, 295] width 154 height 15
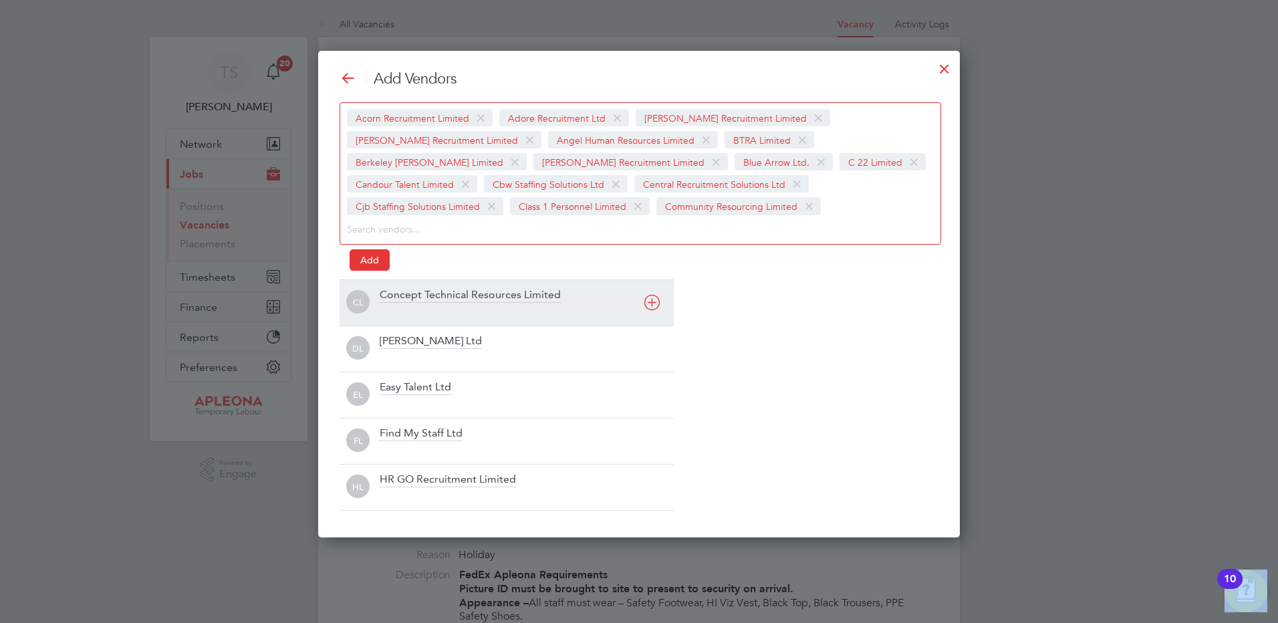
click at [394, 301] on div "Concept Technical Resources Limited" at bounding box center [470, 295] width 181 height 15
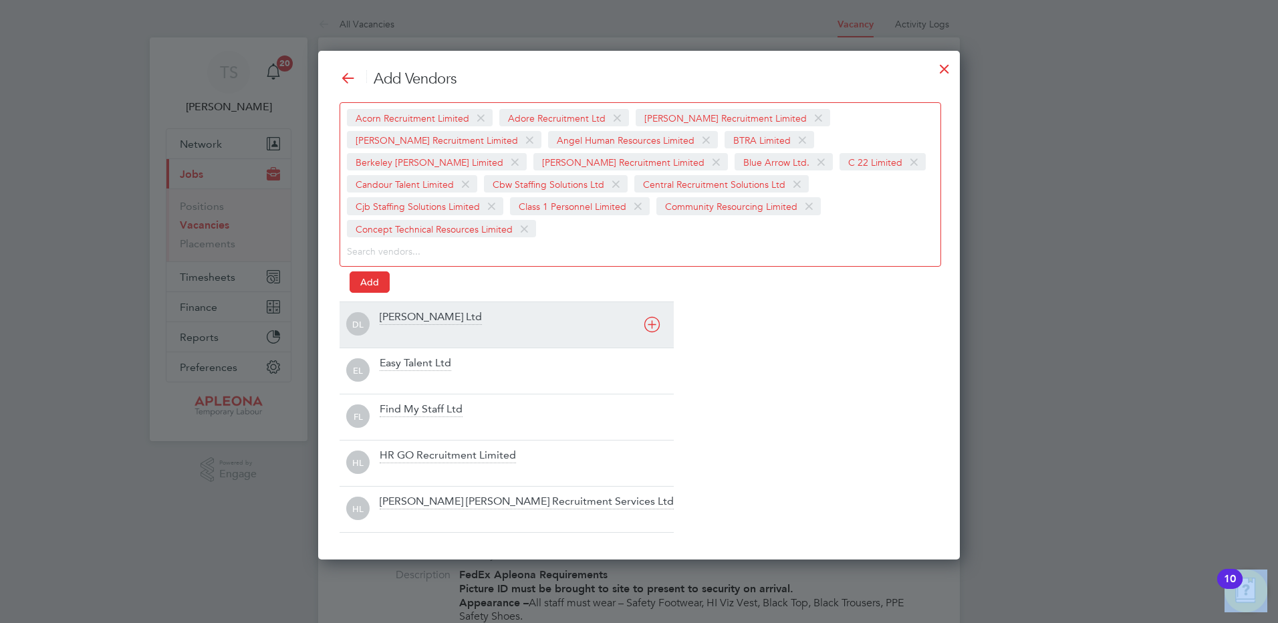
click at [394, 310] on div "[PERSON_NAME] Ltd" at bounding box center [431, 317] width 102 height 15
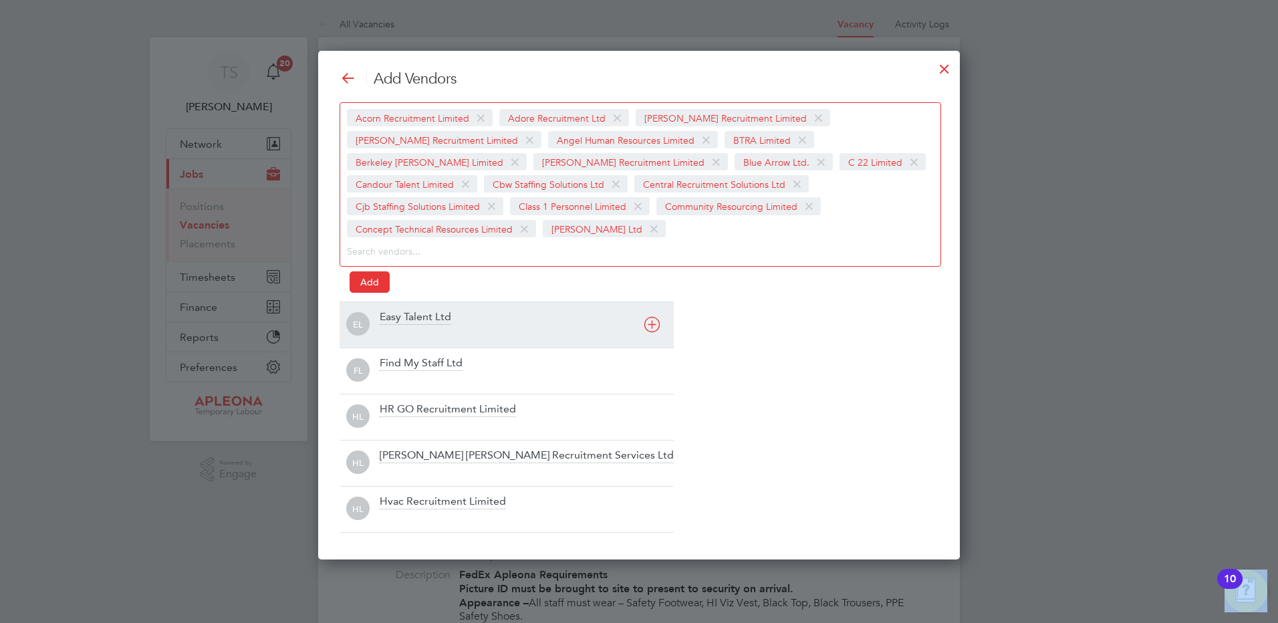
click at [394, 320] on div "Easy Talent Ltd" at bounding box center [416, 317] width 72 height 15
click at [392, 322] on div "Find My Staff Ltd" at bounding box center [421, 317] width 83 height 15
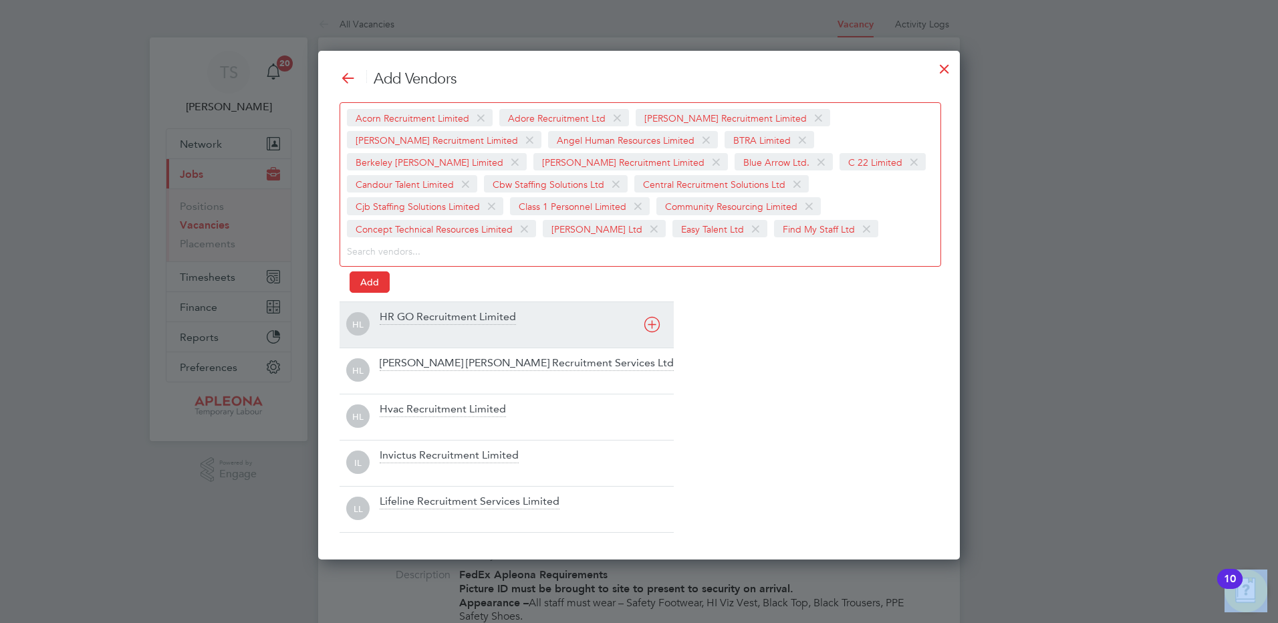
click at [392, 322] on div "HR GO Recruitment Limited" at bounding box center [448, 317] width 136 height 15
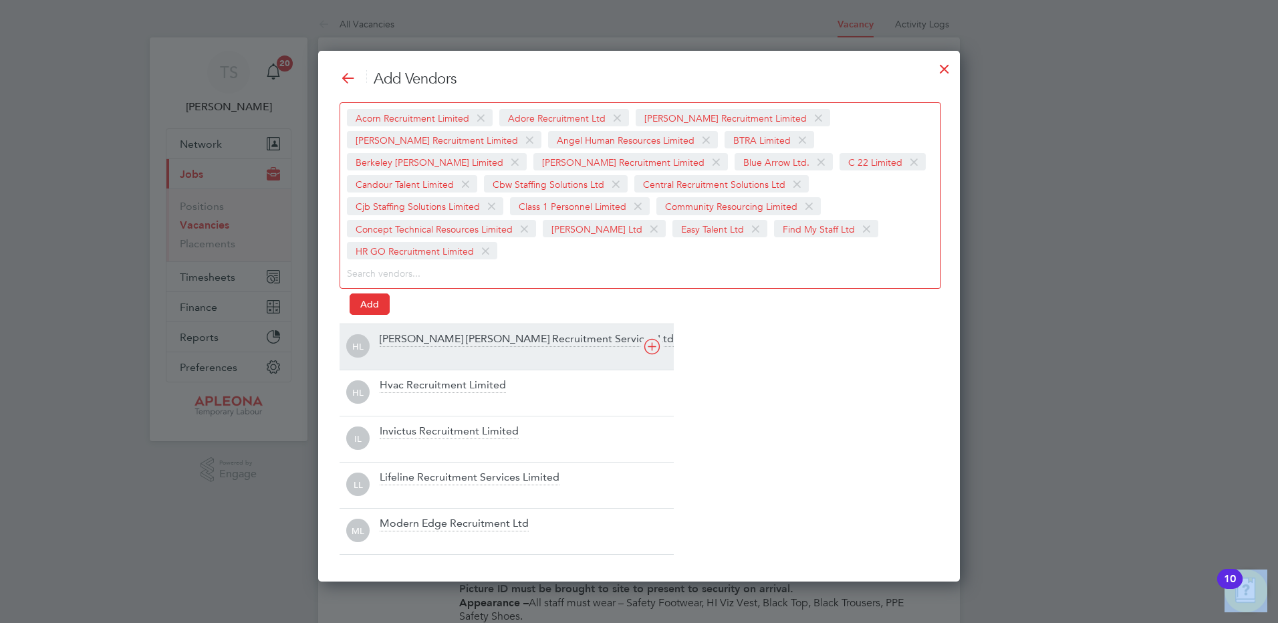
click at [402, 332] on div "[PERSON_NAME] [PERSON_NAME] Recruitment Services Ltd" at bounding box center [527, 339] width 294 height 15
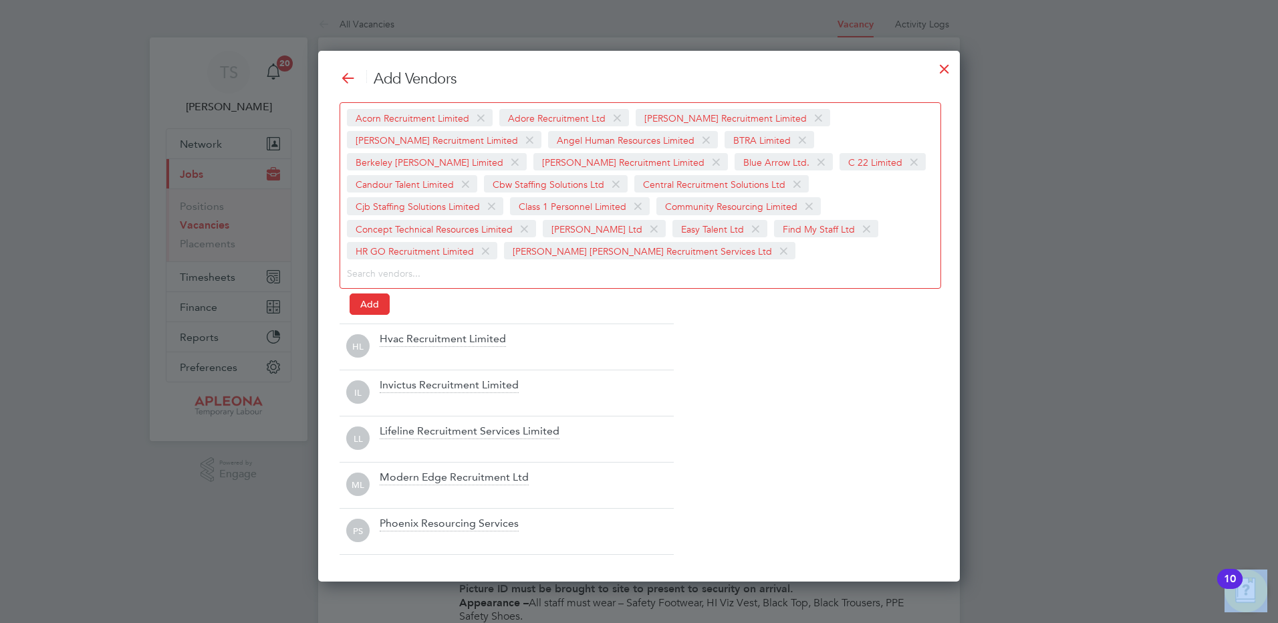
click at [400, 318] on div "Add Vendors Acorn Recruitment Limited Adore Recruitment Ltd [PERSON_NAME] Recru…" at bounding box center [639, 312] width 599 height 485
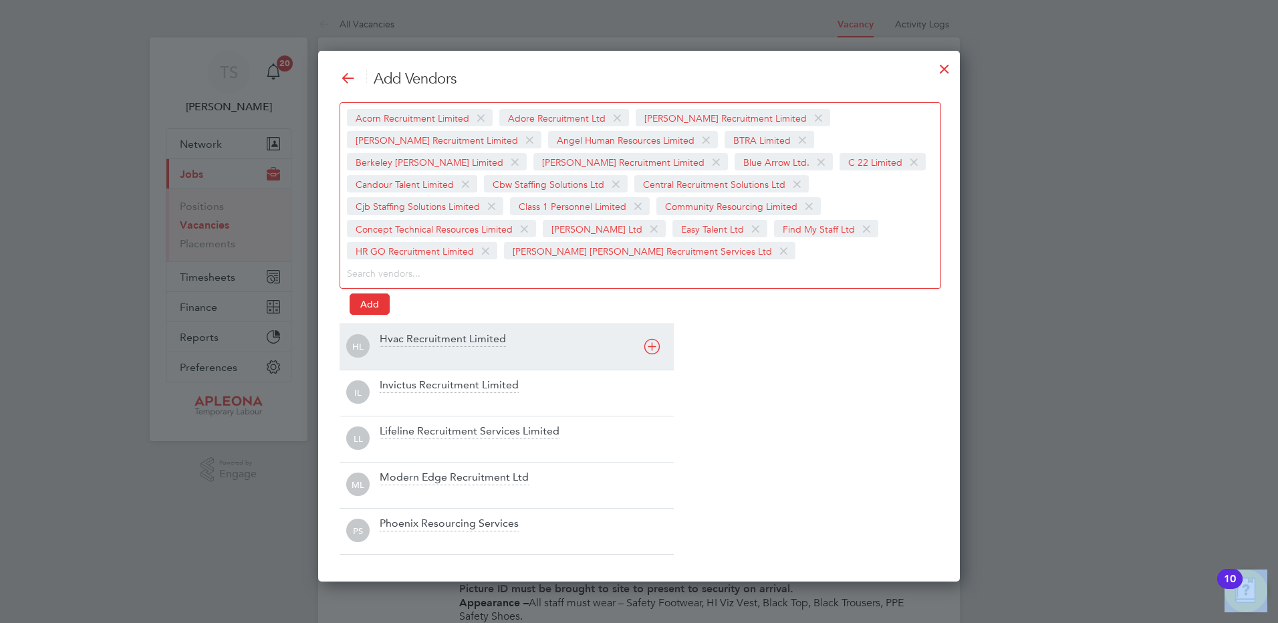
click at [398, 335] on div "Hvac Recruitment Limited" at bounding box center [443, 339] width 126 height 15
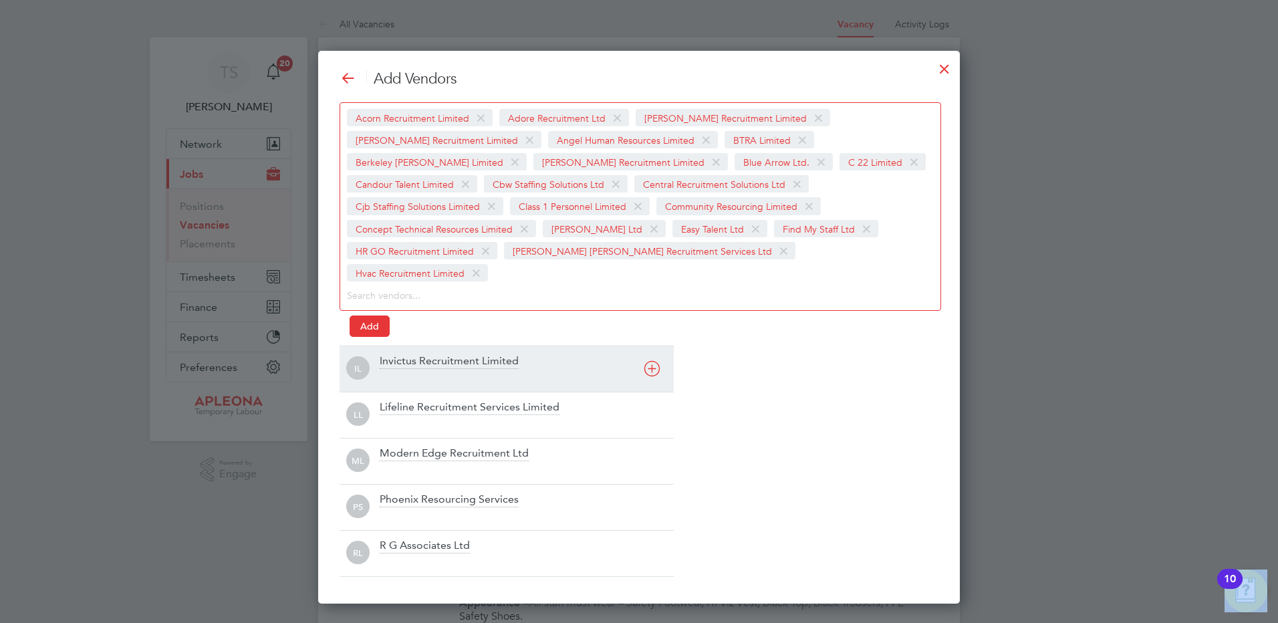
click at [398, 354] on div "Invictus Recruitment Limited" at bounding box center [449, 361] width 139 height 15
click at [398, 354] on div "Lifeline Recruitment Services Limited" at bounding box center [470, 361] width 180 height 15
click at [398, 338] on div "Add Vendors Acorn Recruitment Limited Adore Recruitment Ltd [PERSON_NAME] Recru…" at bounding box center [639, 323] width 599 height 507
click at [402, 357] on div "Modern Edge Recruitment Ltd" at bounding box center [454, 361] width 149 height 15
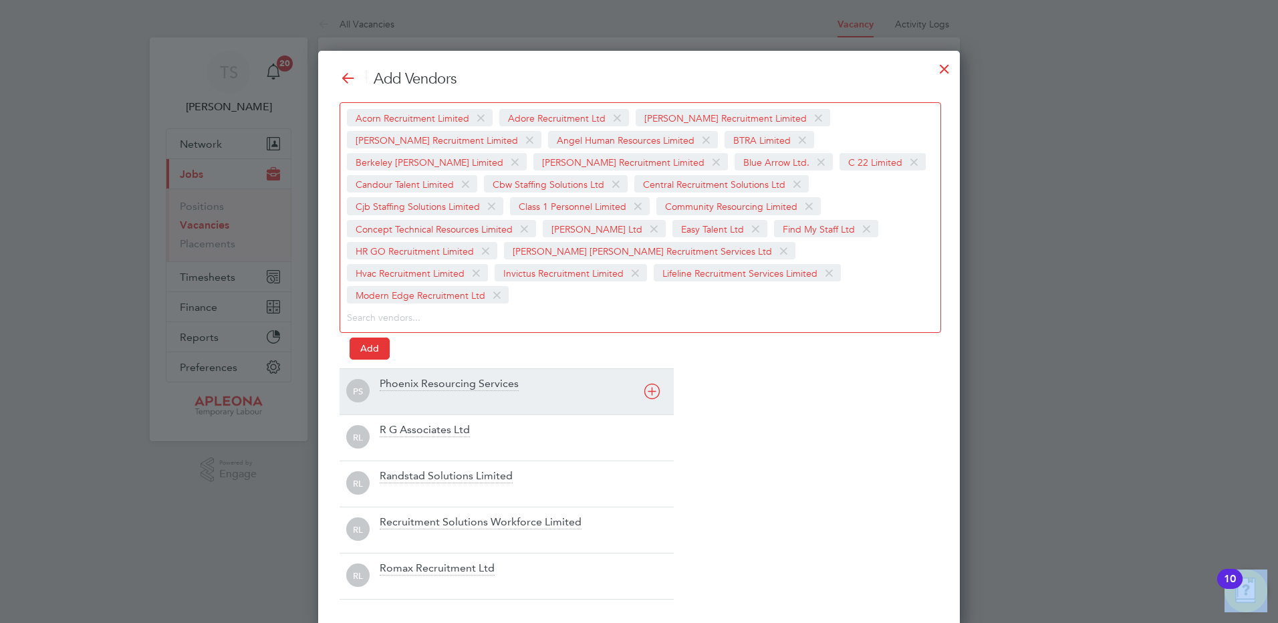
click at [398, 377] on div "Phoenix Resourcing Services" at bounding box center [449, 384] width 139 height 15
click at [398, 377] on div "R G Associates Ltd" at bounding box center [425, 384] width 90 height 15
click at [411, 390] on div "Randstad Solutions Limited" at bounding box center [446, 384] width 133 height 15
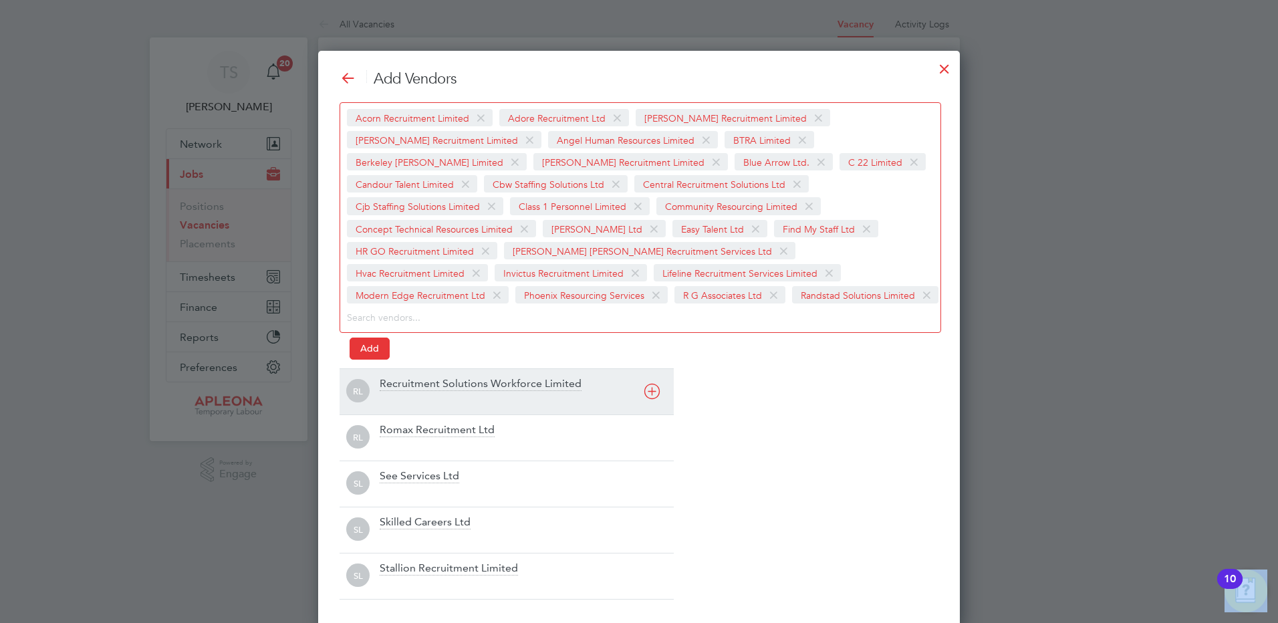
click at [411, 390] on div "Recruitment Solutions Workforce Limited" at bounding box center [481, 384] width 202 height 15
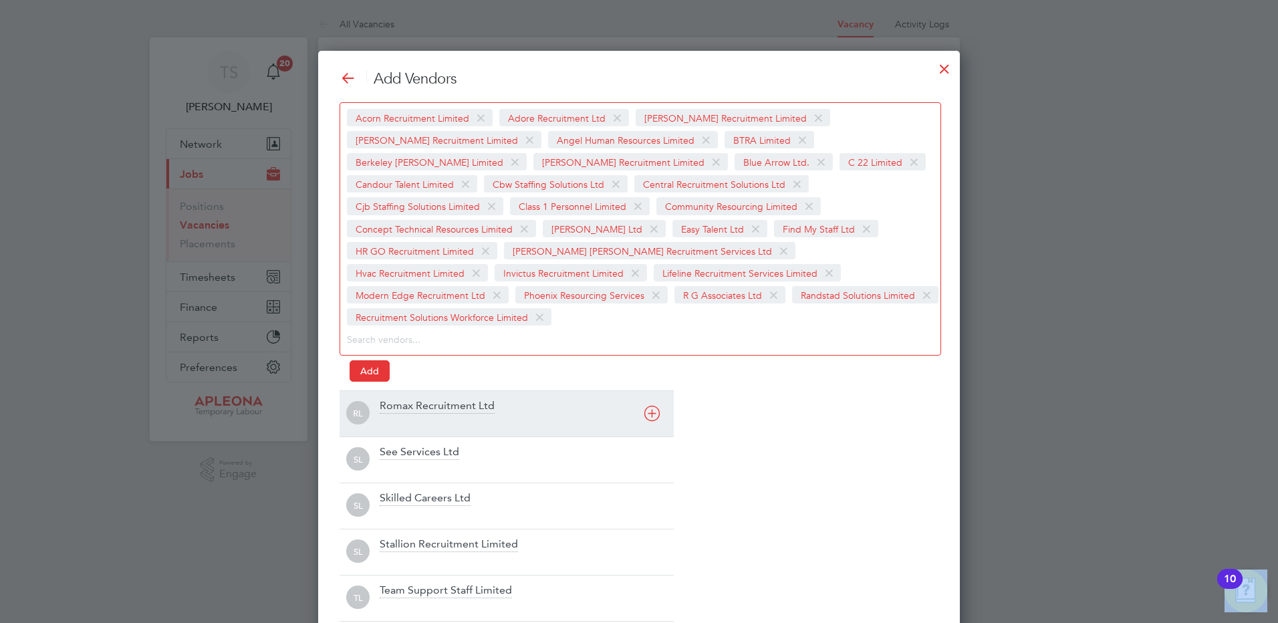
click at [411, 399] on div "Romax Recruitment Ltd" at bounding box center [437, 406] width 115 height 15
click at [399, 414] on div "See Services Ltd" at bounding box center [527, 413] width 294 height 29
click at [399, 414] on div "Skilled Careers Ltd" at bounding box center [527, 413] width 294 height 29
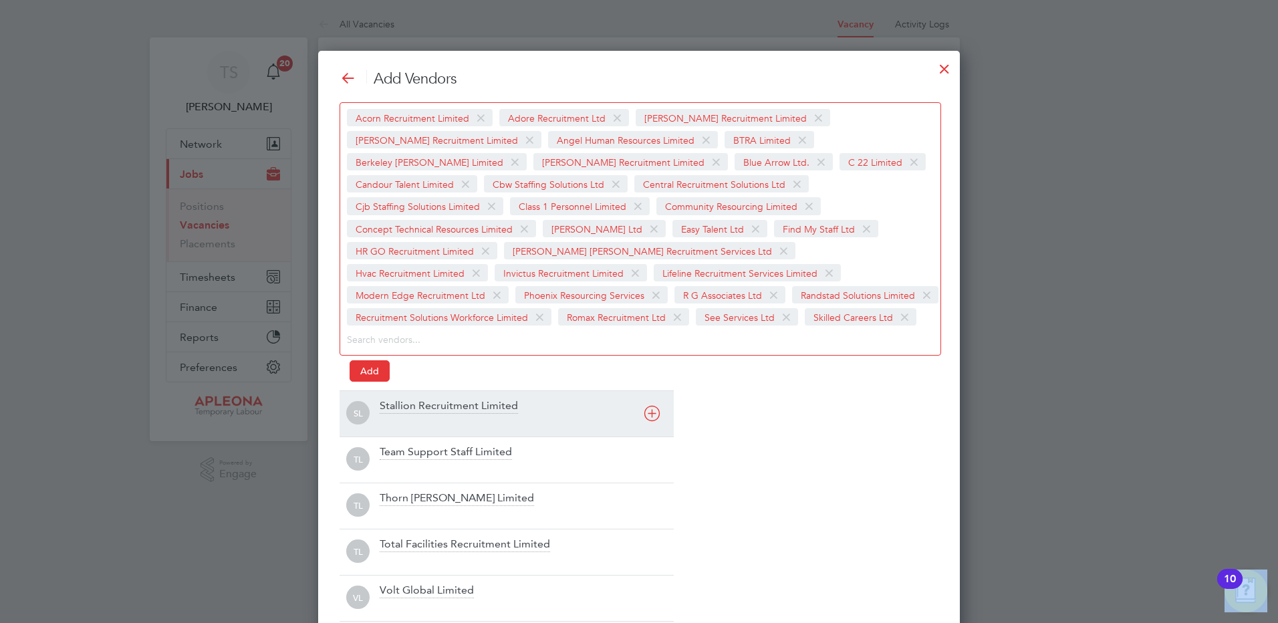
click at [399, 414] on div "Stallion Recruitment Limited" at bounding box center [527, 413] width 294 height 29
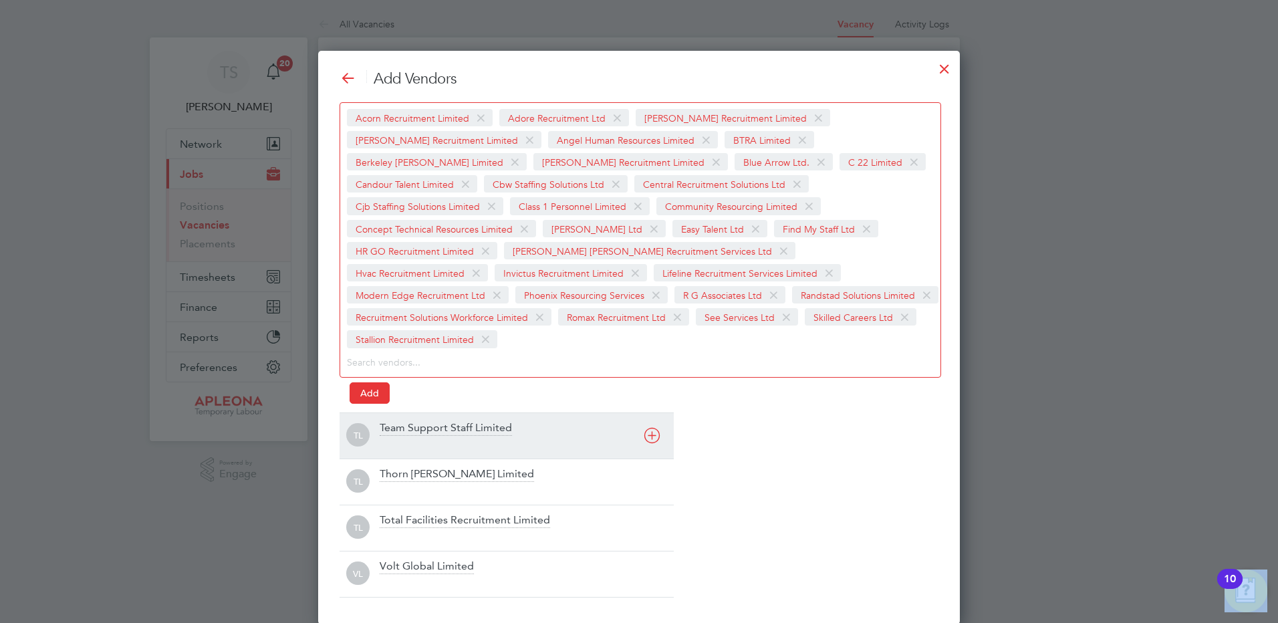
click at [406, 421] on div "Team Support Staff Limited" at bounding box center [446, 428] width 132 height 15
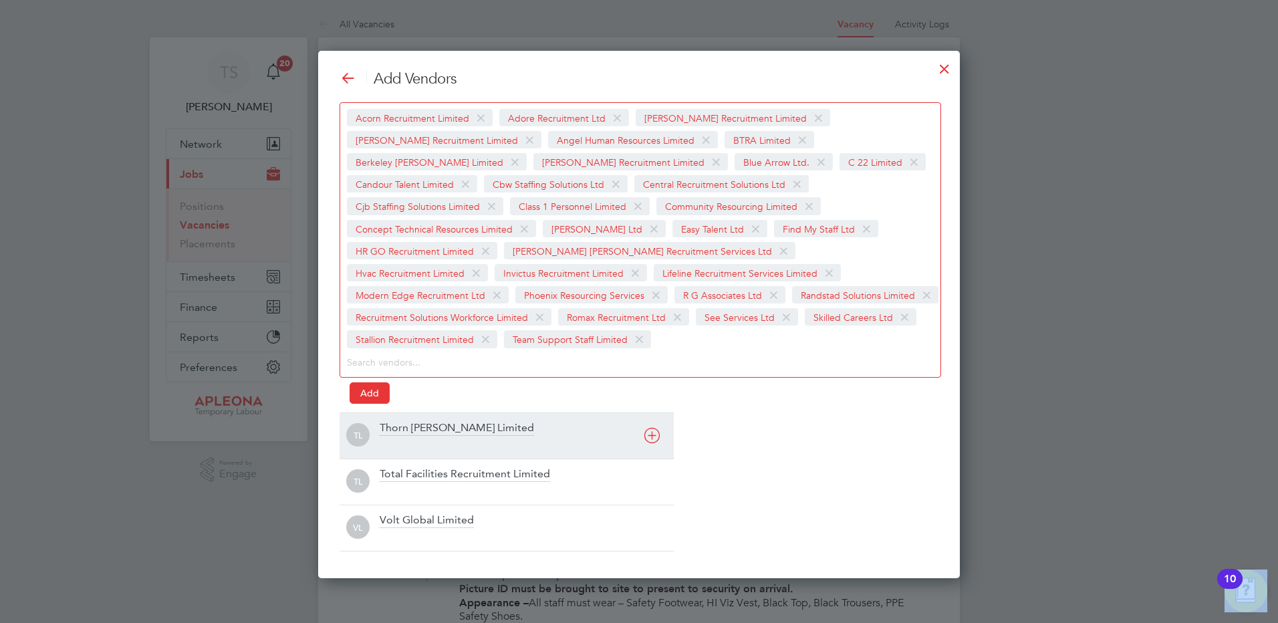
click at [402, 428] on div "Thorn [PERSON_NAME] Limited" at bounding box center [457, 428] width 154 height 15
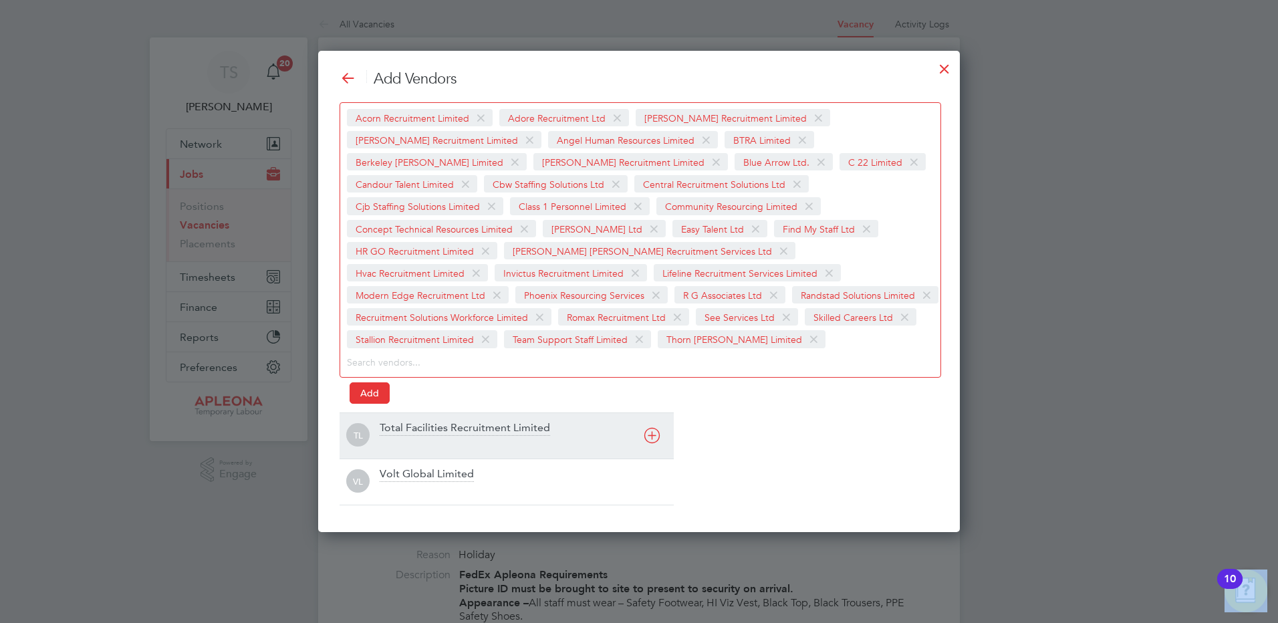
click at [402, 430] on div "Total Facilities Recruitment Limited" at bounding box center [465, 428] width 170 height 15
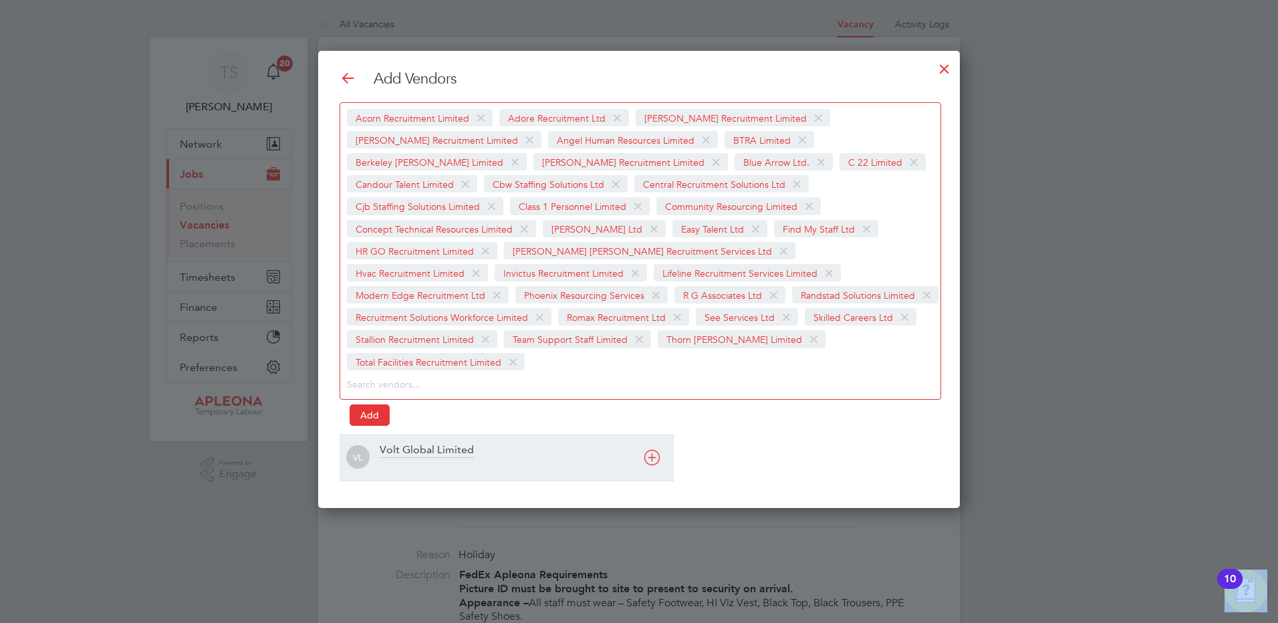
click at [404, 443] on div "Volt Global Limited" at bounding box center [427, 450] width 94 height 15
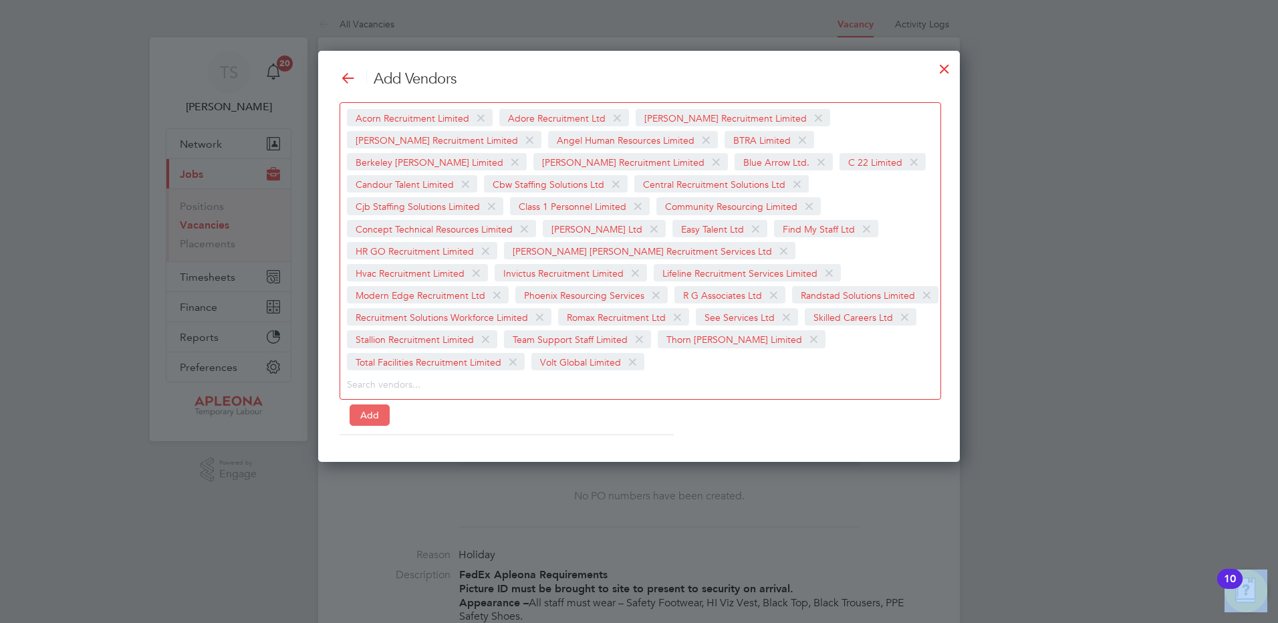
click at [358, 404] on button "Add" at bounding box center [370, 414] width 40 height 21
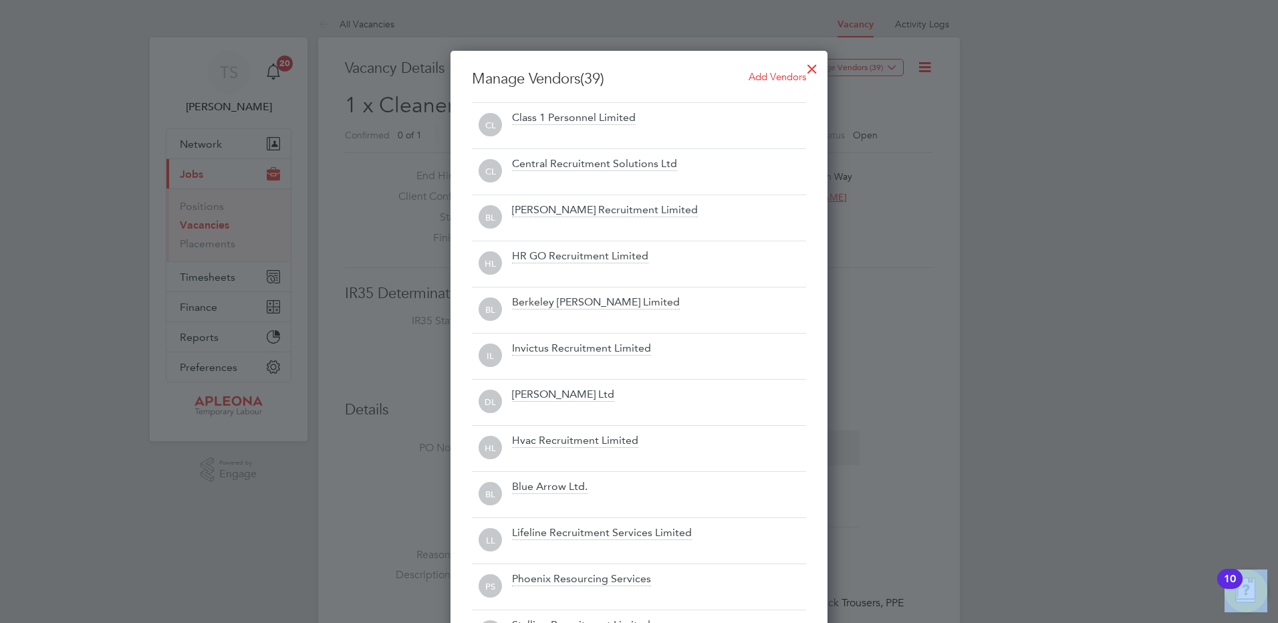
click at [815, 67] on div at bounding box center [812, 65] width 24 height 24
